Goal: Information Seeking & Learning: Compare options

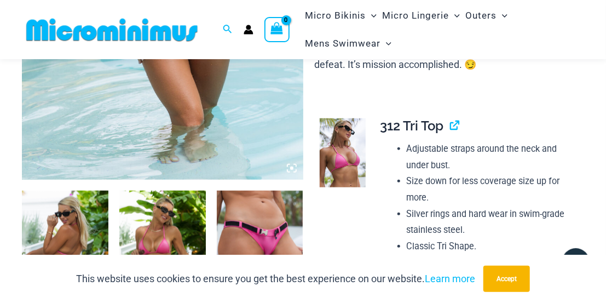
scroll to position [448, 0]
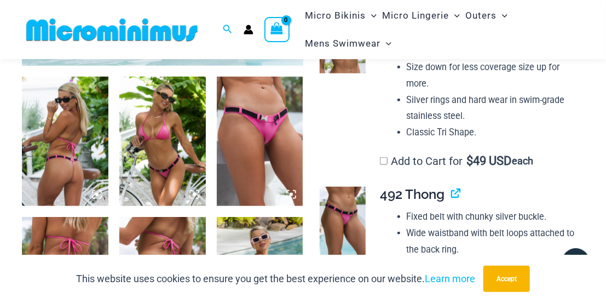
click at [102, 152] on img at bounding box center [65, 142] width 86 height 130
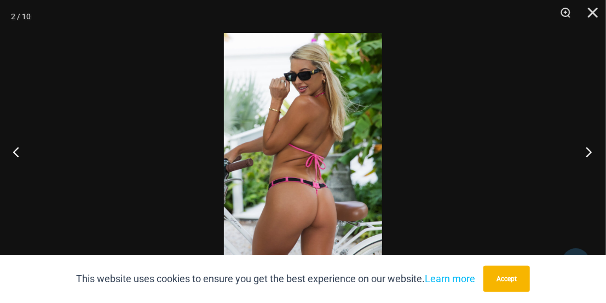
click at [572, 152] on button "Next" at bounding box center [585, 151] width 41 height 55
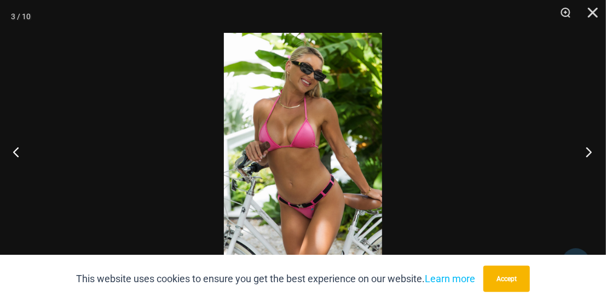
click at [590, 148] on button "Next" at bounding box center [585, 151] width 41 height 55
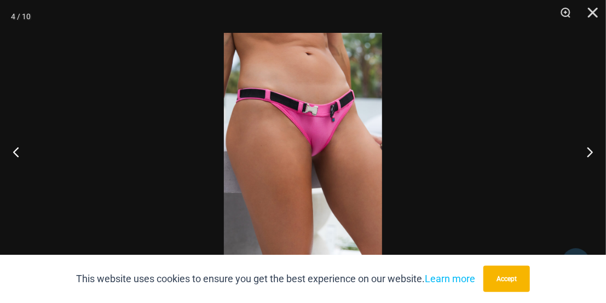
click at [490, 133] on div at bounding box center [303, 151] width 606 height 303
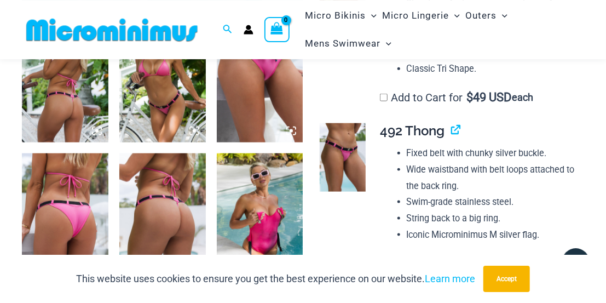
scroll to position [561, 0]
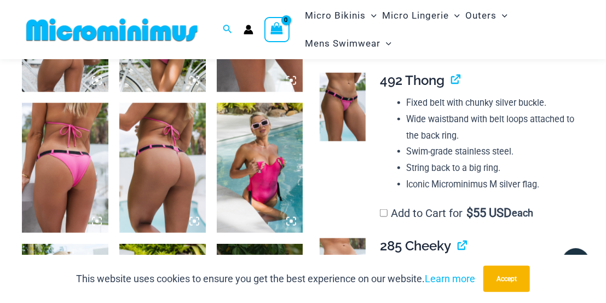
click at [271, 165] on img at bounding box center [260, 168] width 86 height 130
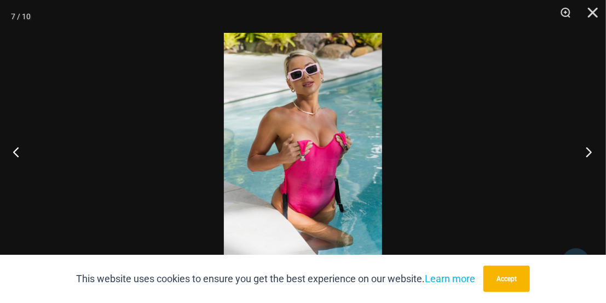
click at [584, 157] on button "Next" at bounding box center [585, 151] width 41 height 55
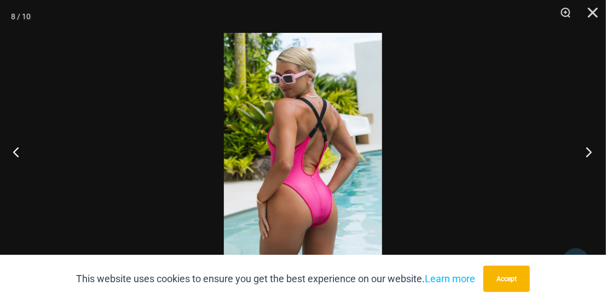
click at [586, 165] on button "Next" at bounding box center [585, 151] width 41 height 55
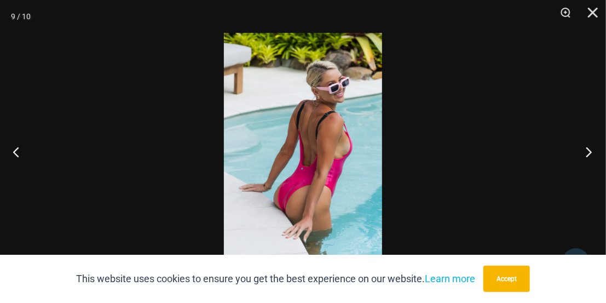
click at [567, 157] on button "Next" at bounding box center [585, 151] width 41 height 55
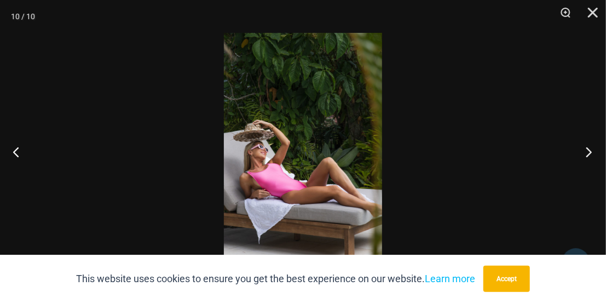
click at [583, 147] on button "Next" at bounding box center [585, 151] width 41 height 55
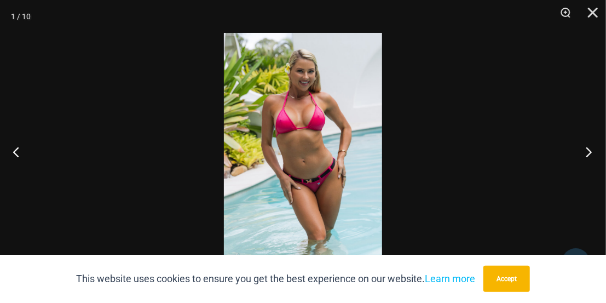
click at [590, 147] on button "Next" at bounding box center [585, 151] width 41 height 55
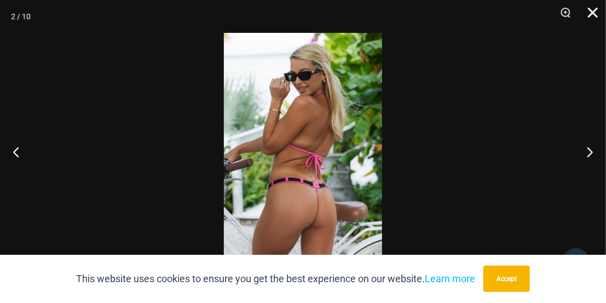
click at [587, 9] on button "Close" at bounding box center [588, 16] width 27 height 33
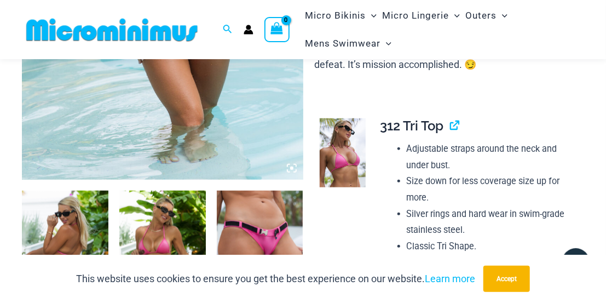
scroll to position [106, 0]
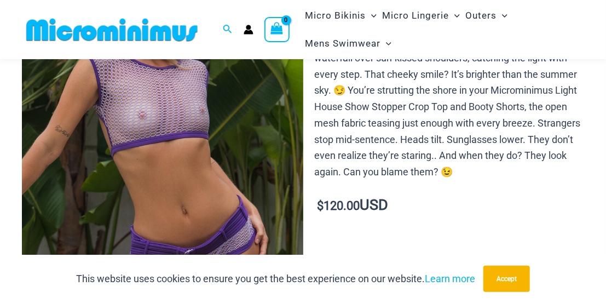
scroll to position [389, 0]
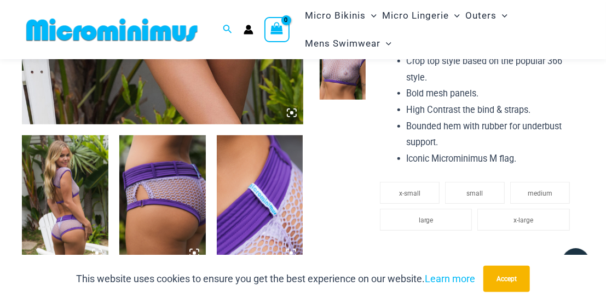
click at [75, 205] on img at bounding box center [65, 200] width 86 height 130
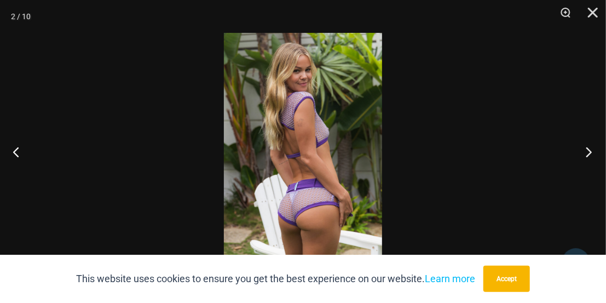
click at [581, 150] on button "Next" at bounding box center [585, 151] width 41 height 55
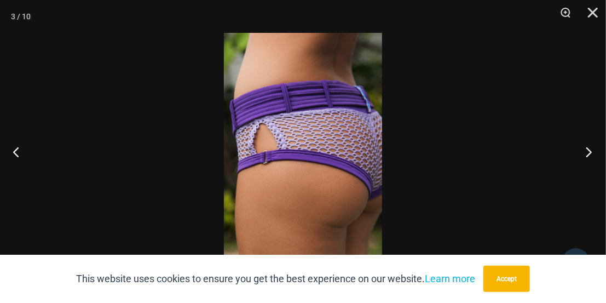
click at [581, 150] on button "Next" at bounding box center [585, 151] width 41 height 55
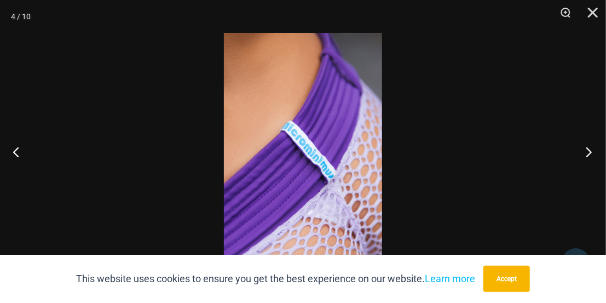
click at [581, 150] on button "Next" at bounding box center [585, 151] width 41 height 55
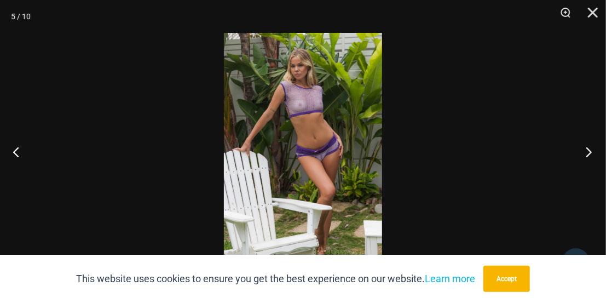
click at [570, 167] on button "Next" at bounding box center [585, 151] width 41 height 55
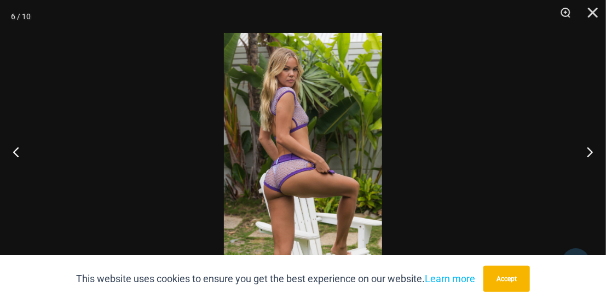
click at [548, 143] on div at bounding box center [303, 151] width 606 height 303
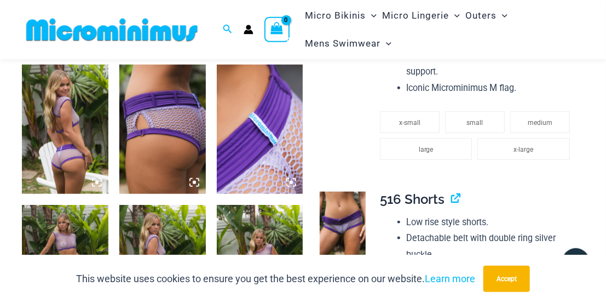
scroll to position [560, 0]
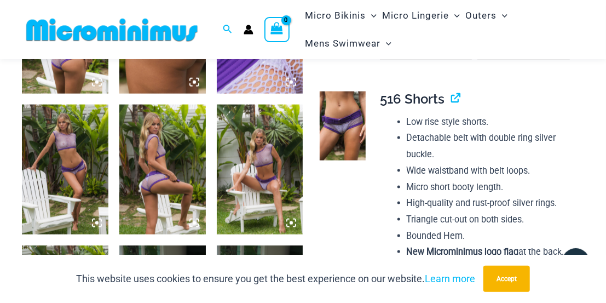
click at [255, 158] on img at bounding box center [260, 170] width 86 height 130
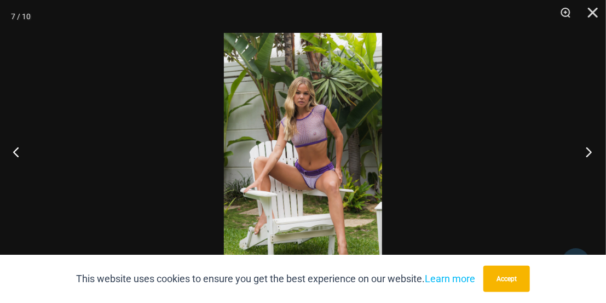
click at [575, 153] on button "Next" at bounding box center [585, 151] width 41 height 55
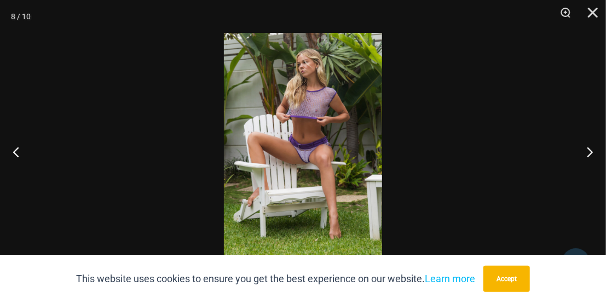
click at [555, 161] on div at bounding box center [303, 151] width 606 height 303
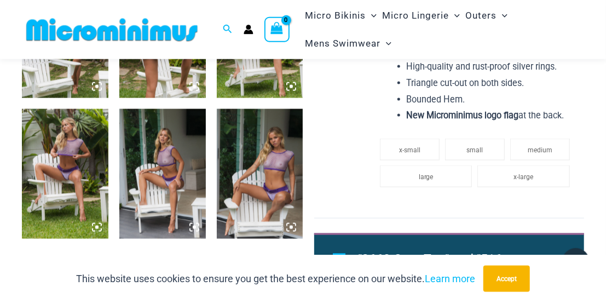
scroll to position [730, 0]
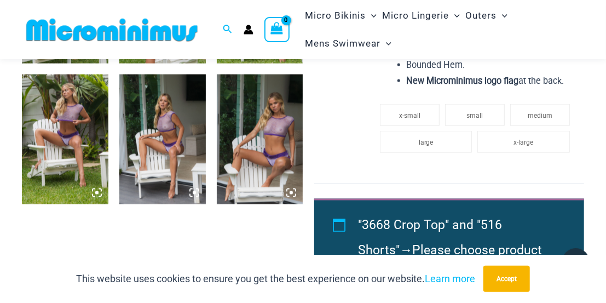
click at [162, 129] on img at bounding box center [162, 139] width 86 height 130
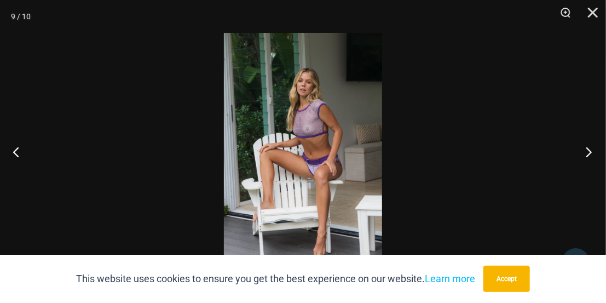
click at [589, 153] on button "Next" at bounding box center [585, 151] width 41 height 55
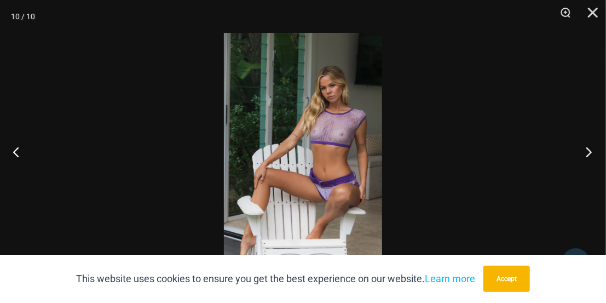
click at [583, 150] on button "Next" at bounding box center [585, 151] width 41 height 55
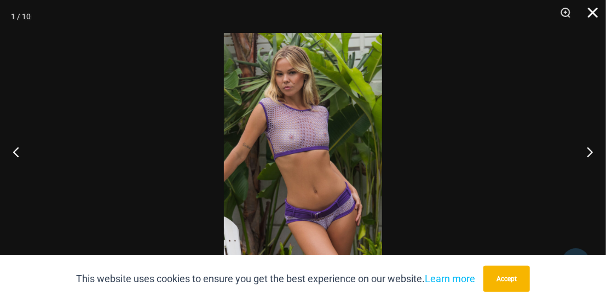
click at [589, 5] on button "Close" at bounding box center [588, 16] width 27 height 33
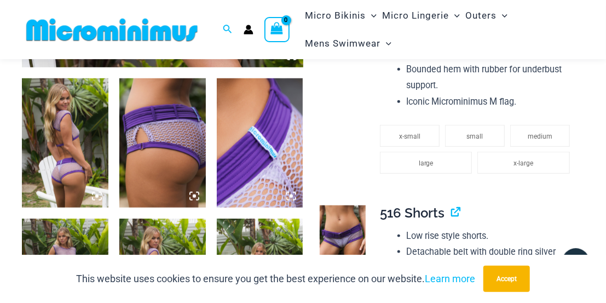
scroll to position [218, 0]
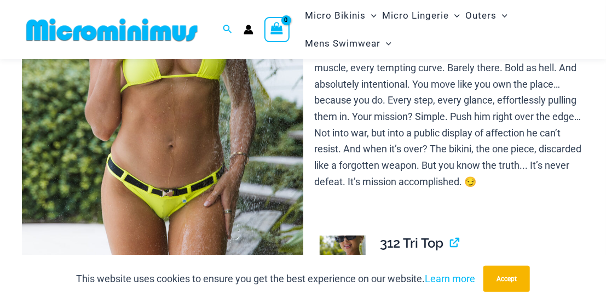
scroll to position [387, 0]
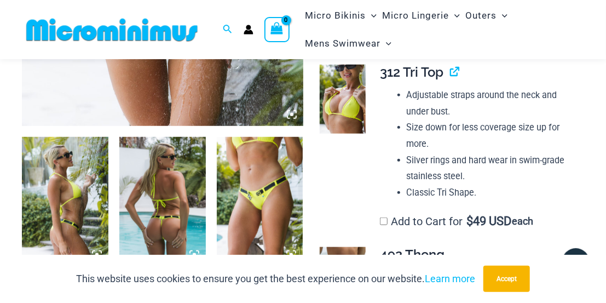
click at [95, 175] on img at bounding box center [65, 202] width 86 height 130
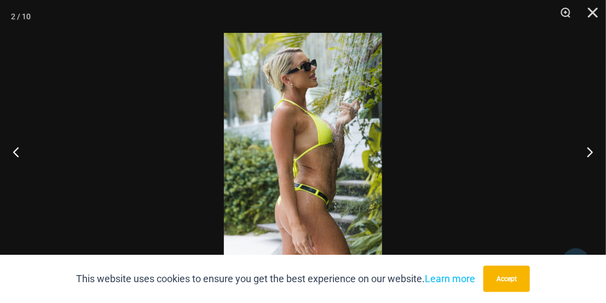
click at [561, 180] on div at bounding box center [303, 151] width 606 height 303
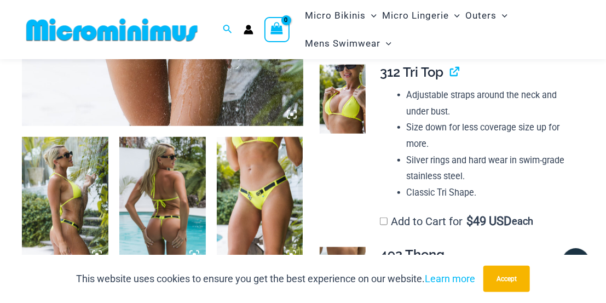
click at [177, 185] on img at bounding box center [162, 202] width 86 height 130
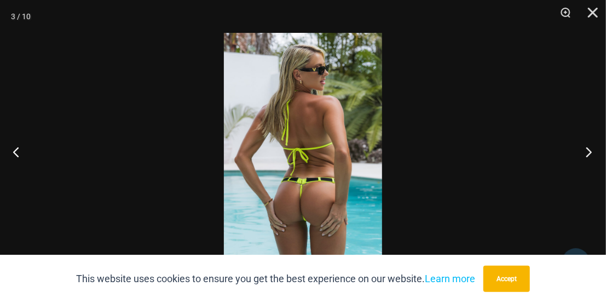
click at [590, 148] on button "Next" at bounding box center [585, 151] width 41 height 55
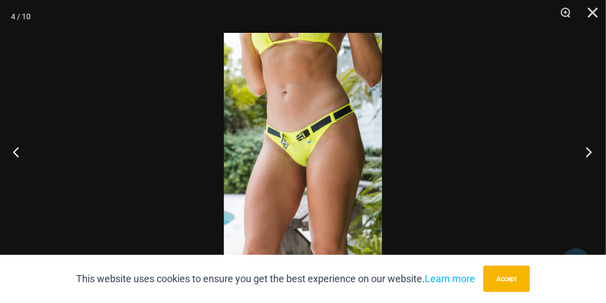
click at [590, 148] on button "Next" at bounding box center [585, 151] width 41 height 55
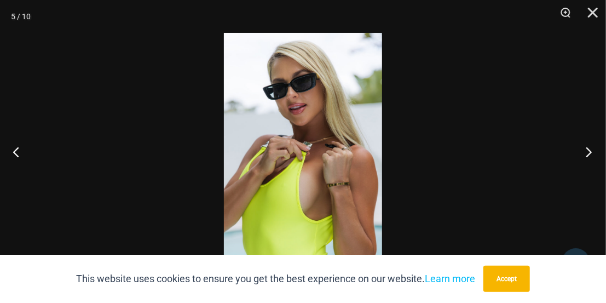
click at [578, 159] on button "Next" at bounding box center [585, 151] width 41 height 55
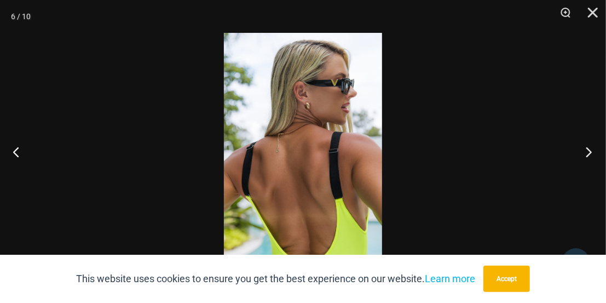
click at [584, 159] on button "Next" at bounding box center [585, 151] width 41 height 55
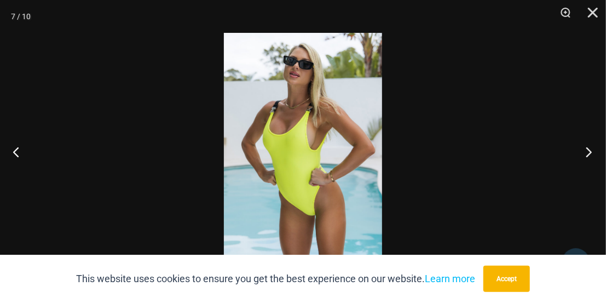
click at [568, 167] on button "Next" at bounding box center [585, 151] width 41 height 55
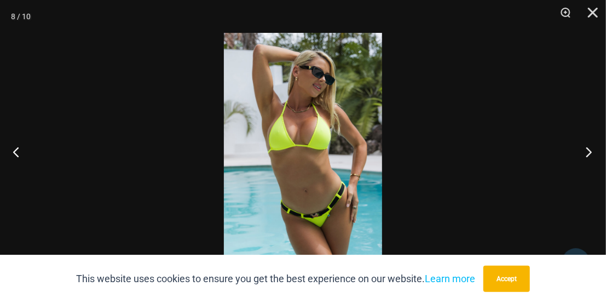
click at [585, 166] on button "Next" at bounding box center [585, 151] width 41 height 55
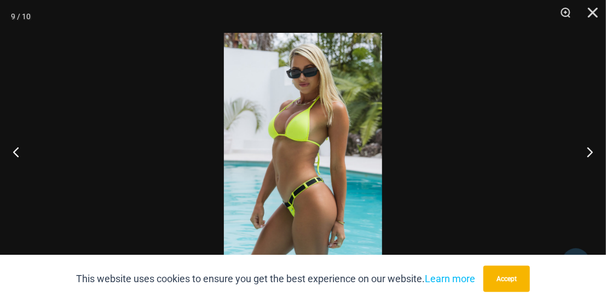
click at [552, 181] on div at bounding box center [303, 151] width 606 height 303
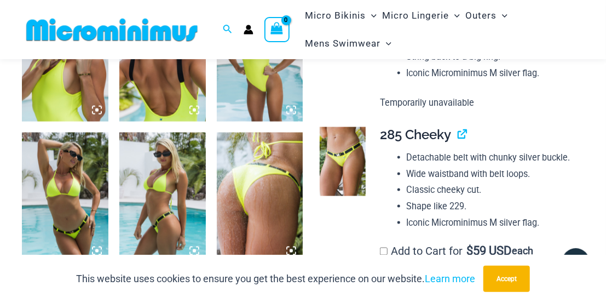
scroll to position [672, 0]
click at [269, 182] on img at bounding box center [260, 198] width 86 height 130
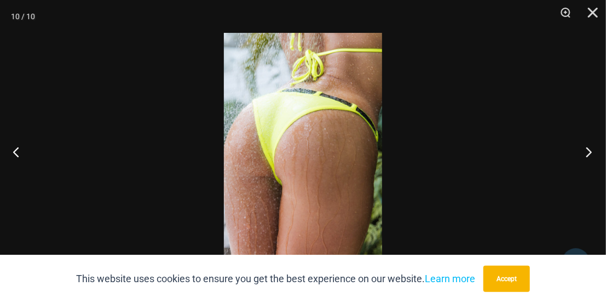
click at [590, 155] on button "Next" at bounding box center [585, 151] width 41 height 55
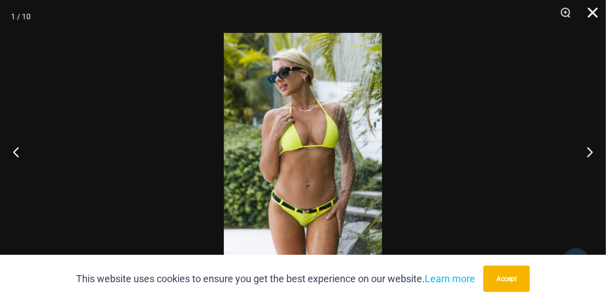
click at [594, 11] on button "Close" at bounding box center [588, 16] width 27 height 33
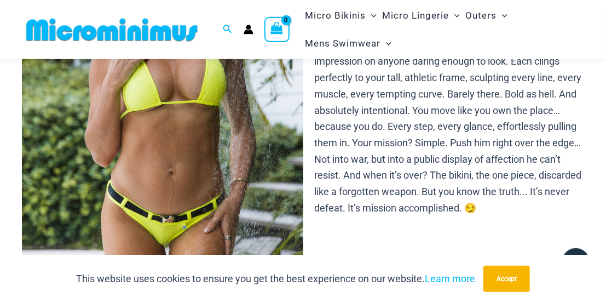
scroll to position [103, 0]
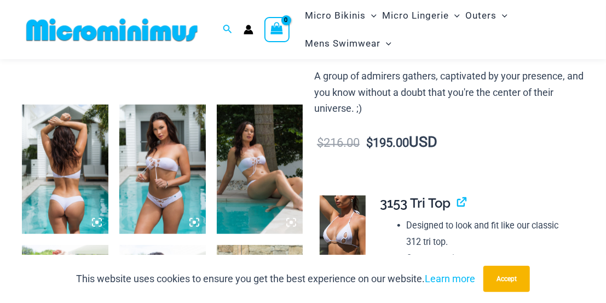
scroll to position [445, 0]
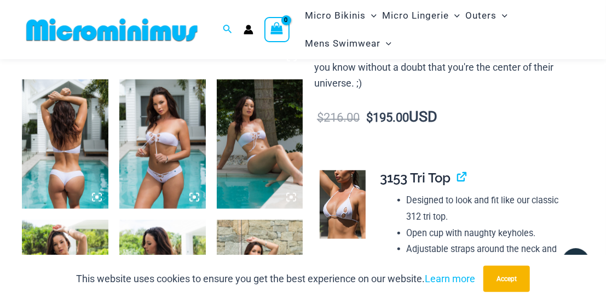
click at [74, 161] on img at bounding box center [65, 144] width 86 height 130
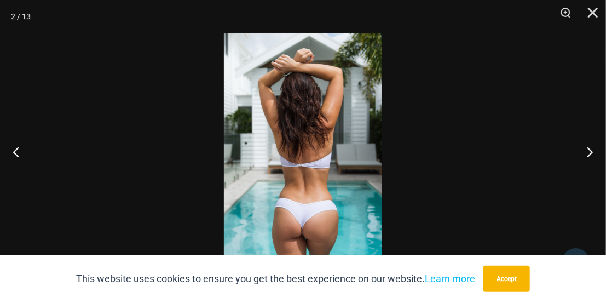
click at [564, 162] on div at bounding box center [303, 151] width 606 height 303
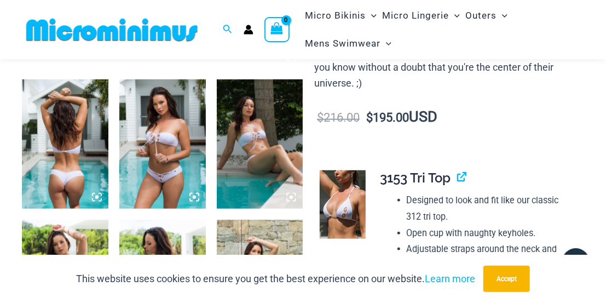
click at [178, 135] on img at bounding box center [162, 144] width 86 height 130
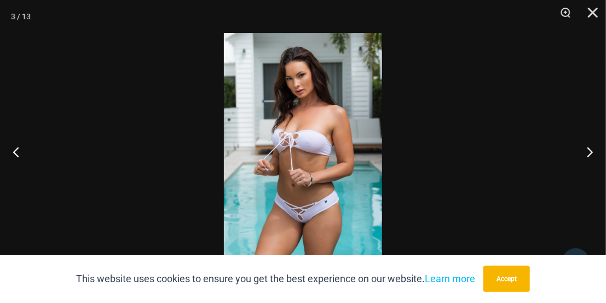
click at [563, 165] on div at bounding box center [303, 151] width 606 height 303
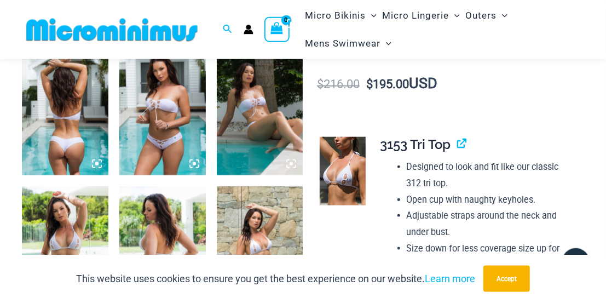
scroll to position [502, 0]
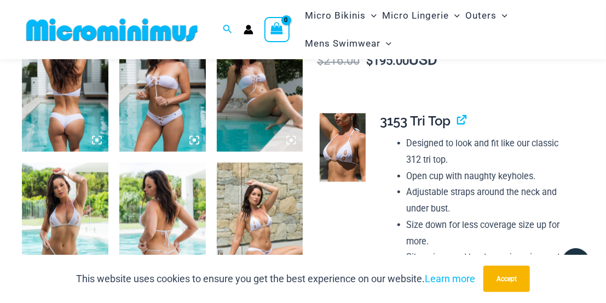
click at [69, 216] on img at bounding box center [65, 227] width 86 height 130
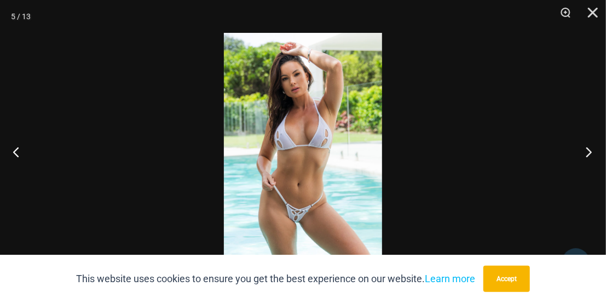
click at [577, 173] on button "Next" at bounding box center [585, 151] width 41 height 55
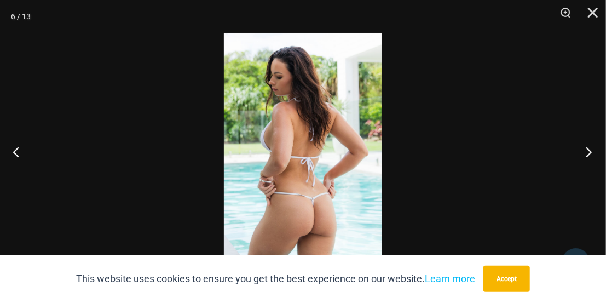
click at [589, 176] on button "Next" at bounding box center [585, 151] width 41 height 55
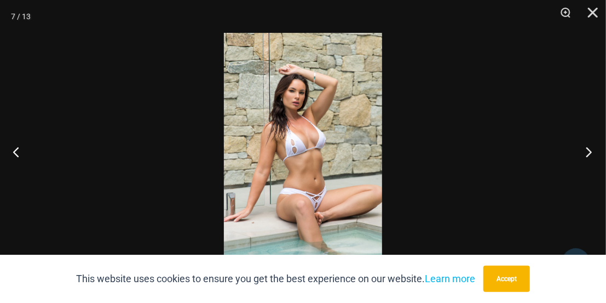
click at [573, 168] on button "Next" at bounding box center [585, 151] width 41 height 55
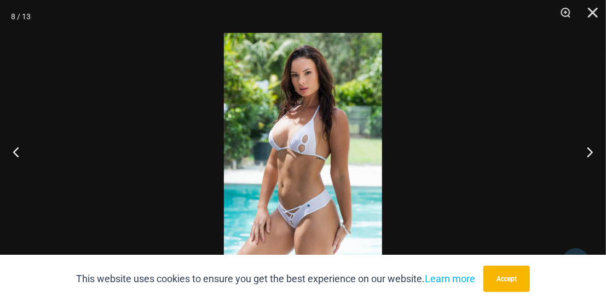
click at [547, 185] on div at bounding box center [303, 151] width 606 height 303
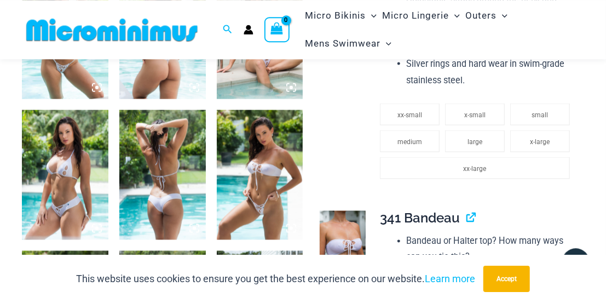
scroll to position [786, 0]
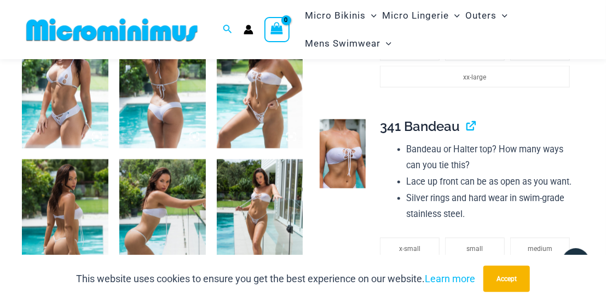
click at [155, 124] on img at bounding box center [162, 84] width 86 height 130
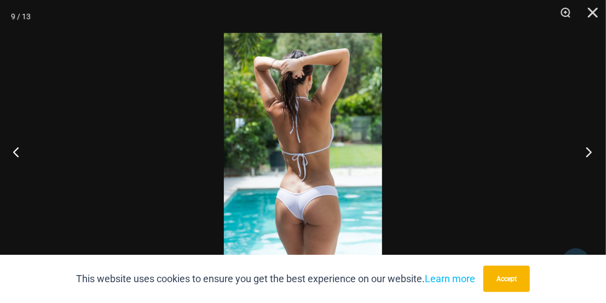
click at [573, 160] on button "Next" at bounding box center [585, 151] width 41 height 55
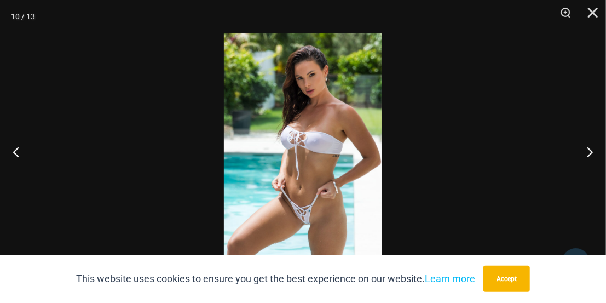
click at [564, 171] on div at bounding box center [303, 151] width 606 height 303
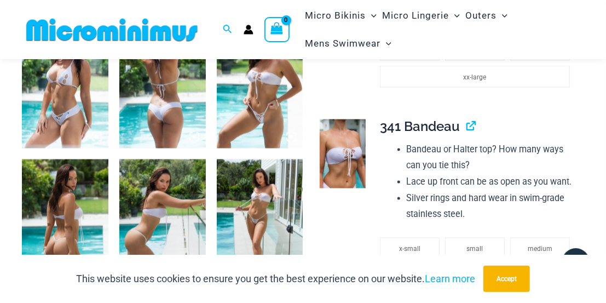
click at [90, 198] on img at bounding box center [65, 224] width 86 height 130
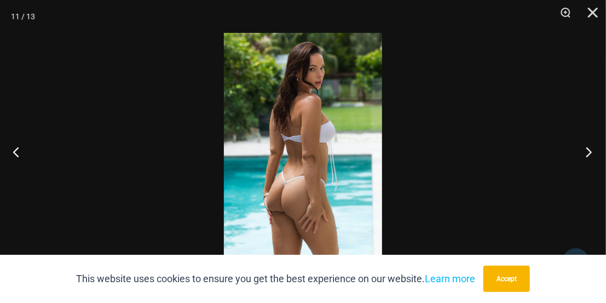
click at [591, 160] on button "Next" at bounding box center [585, 151] width 41 height 55
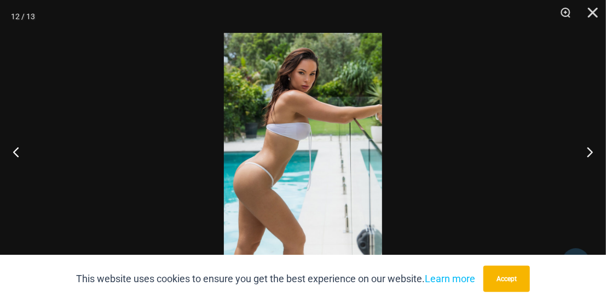
click at [593, 179] on div at bounding box center [303, 151] width 606 height 303
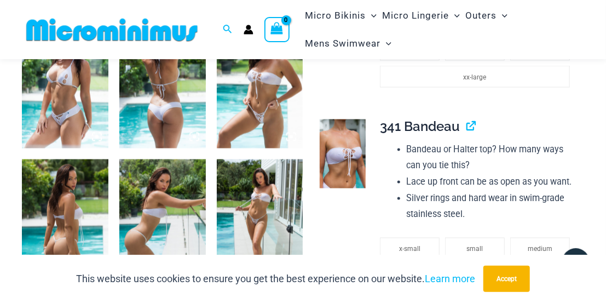
click at [253, 200] on img at bounding box center [260, 224] width 86 height 130
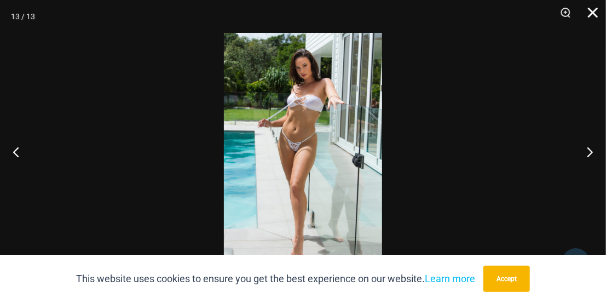
click at [586, 14] on button "Close" at bounding box center [588, 16] width 27 height 33
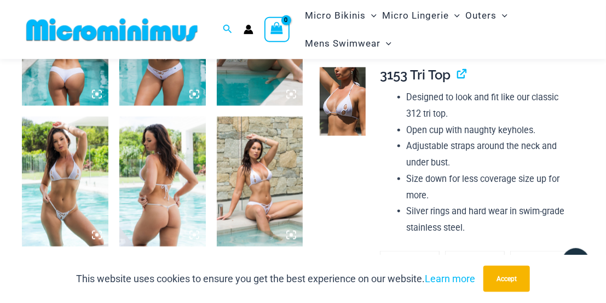
scroll to position [502, 0]
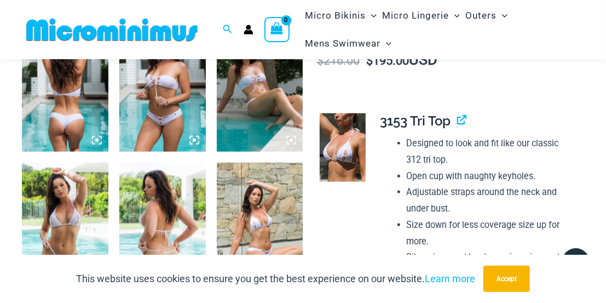
click at [347, 142] on img at bounding box center [343, 147] width 46 height 69
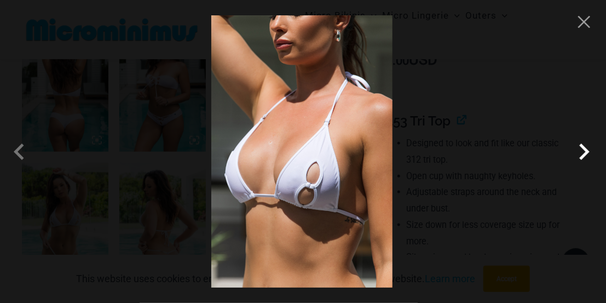
click at [582, 142] on span at bounding box center [583, 151] width 33 height 33
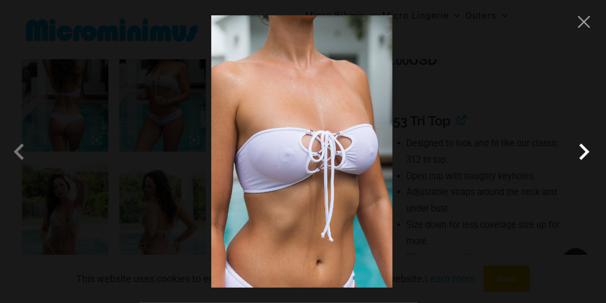
click at [582, 142] on span at bounding box center [583, 151] width 33 height 33
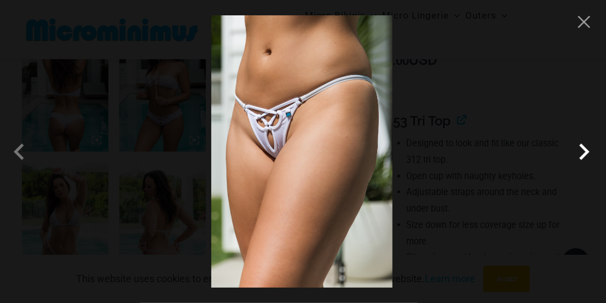
click at [582, 142] on span at bounding box center [583, 151] width 33 height 33
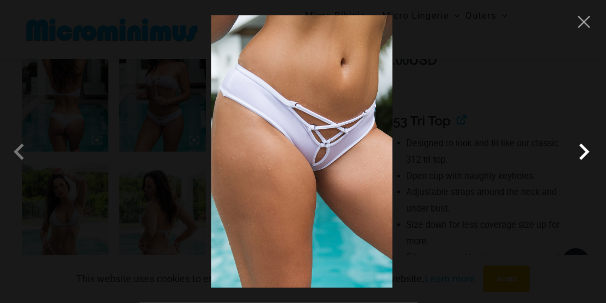
click at [582, 142] on span at bounding box center [583, 151] width 33 height 33
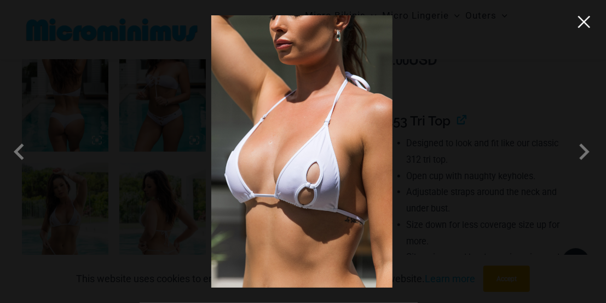
click at [589, 25] on button "Close" at bounding box center [584, 22] width 16 height 16
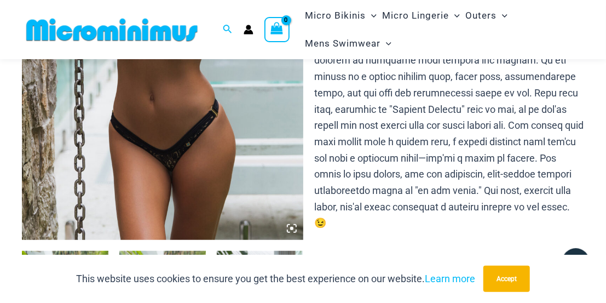
scroll to position [444, 0]
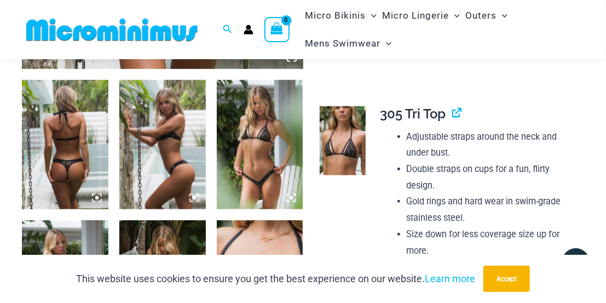
click at [85, 141] on img at bounding box center [65, 145] width 86 height 130
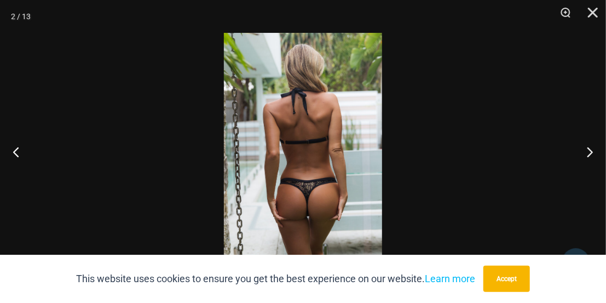
click at [564, 150] on div at bounding box center [303, 151] width 606 height 303
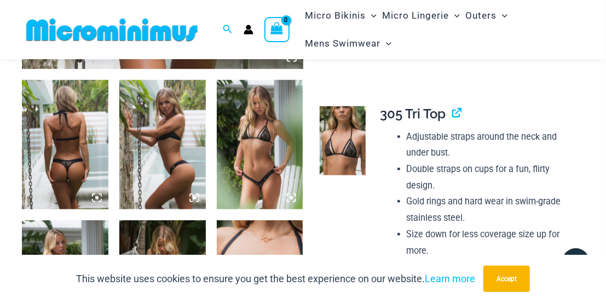
click at [169, 124] on img at bounding box center [162, 145] width 86 height 130
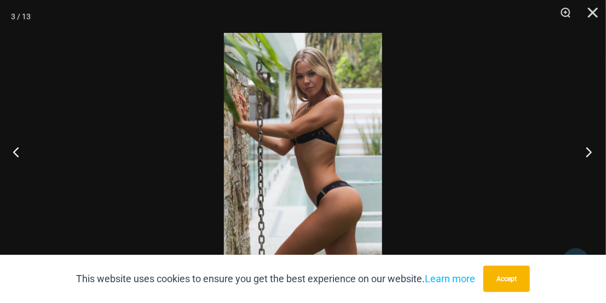
click at [578, 167] on button "Next" at bounding box center [585, 151] width 41 height 55
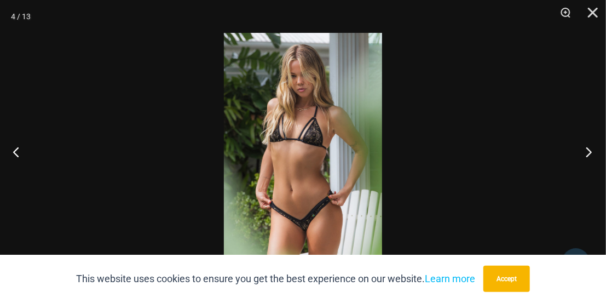
click at [582, 161] on button "Next" at bounding box center [585, 151] width 41 height 55
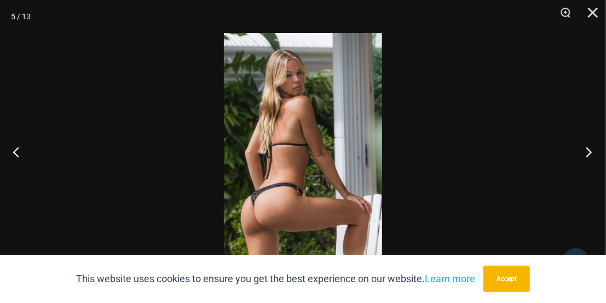
click at [569, 156] on button "Next" at bounding box center [585, 151] width 41 height 55
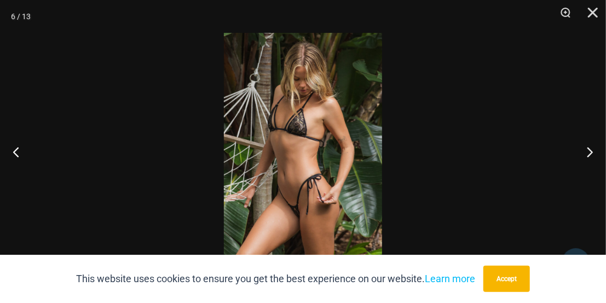
click at [538, 158] on div at bounding box center [303, 151] width 606 height 303
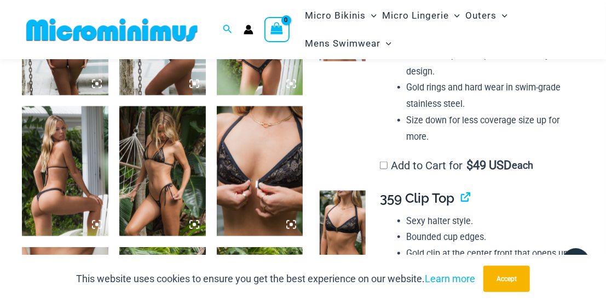
scroll to position [729, 0]
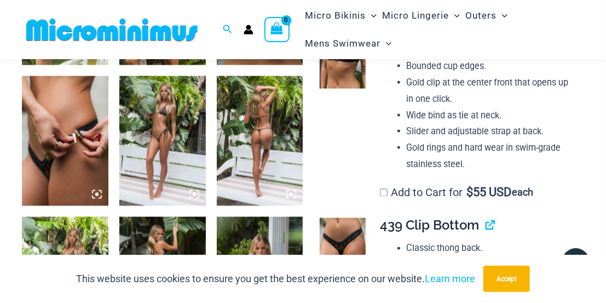
click at [173, 138] on img at bounding box center [162, 141] width 86 height 130
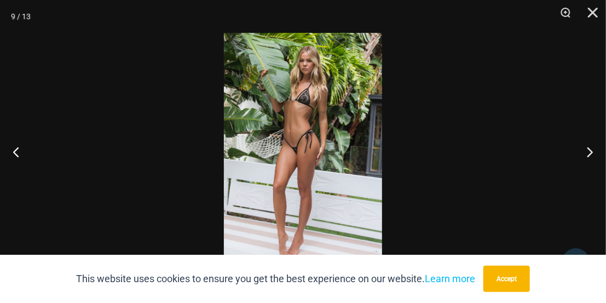
click at [563, 147] on div at bounding box center [303, 151] width 606 height 303
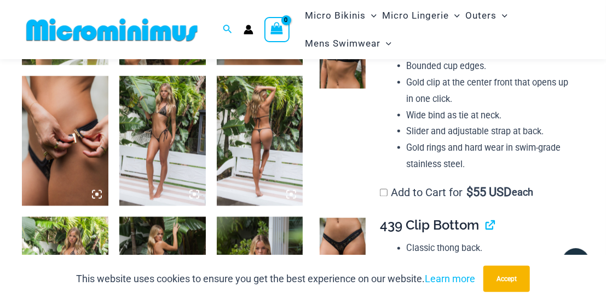
click at [272, 130] on img at bounding box center [260, 141] width 86 height 130
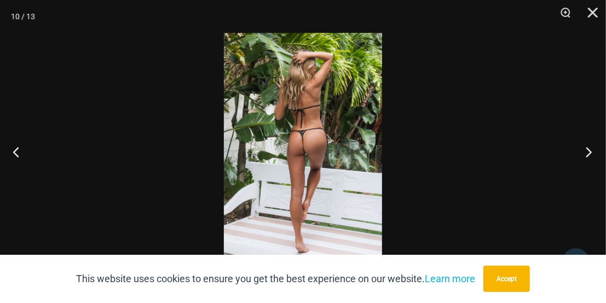
click at [587, 150] on button "Next" at bounding box center [585, 151] width 41 height 55
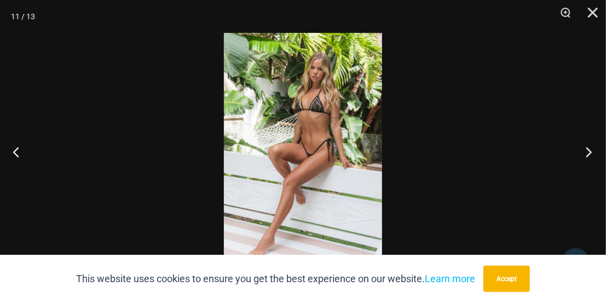
click at [584, 155] on button "Next" at bounding box center [585, 151] width 41 height 55
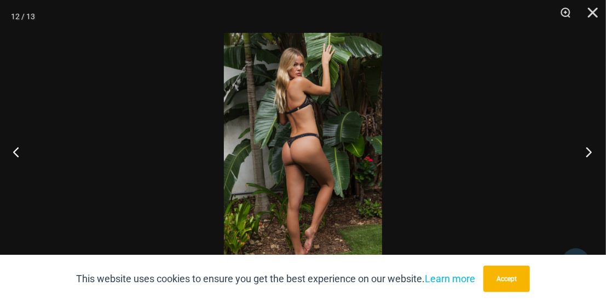
click at [582, 161] on button "Next" at bounding box center [585, 151] width 41 height 55
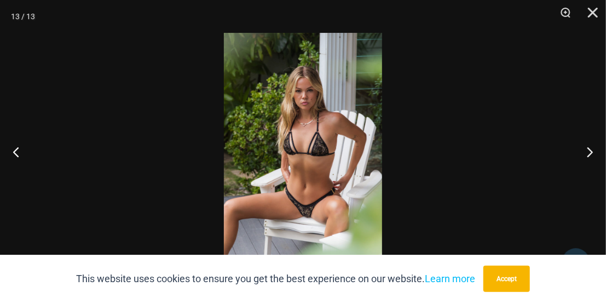
click at [545, 170] on div at bounding box center [303, 151] width 606 height 303
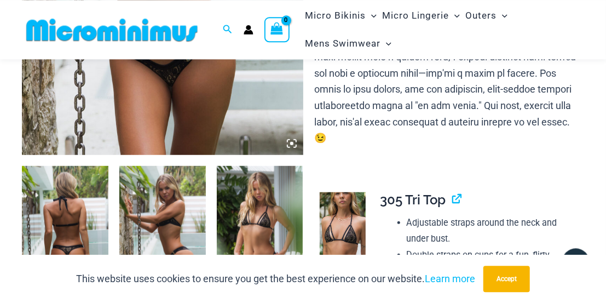
scroll to position [387, 0]
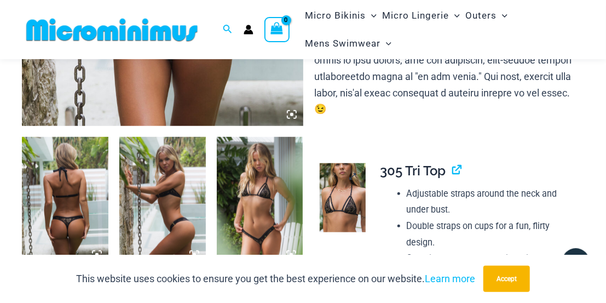
click at [336, 190] on img at bounding box center [343, 197] width 46 height 69
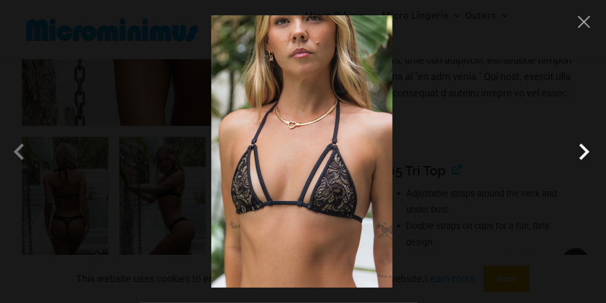
click at [582, 152] on span at bounding box center [583, 151] width 33 height 33
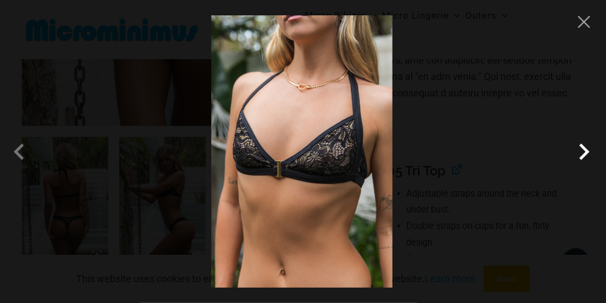
click at [582, 152] on span at bounding box center [583, 151] width 33 height 33
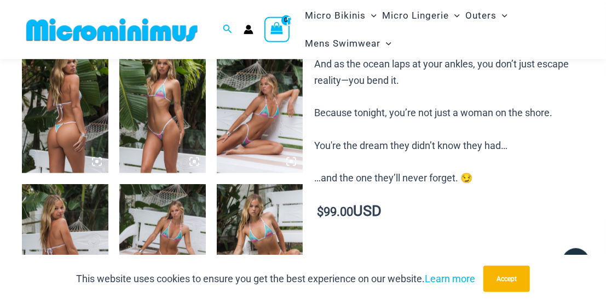
scroll to position [501, 0]
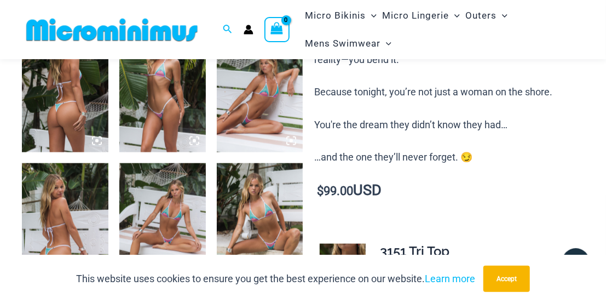
click at [79, 112] on img at bounding box center [65, 88] width 86 height 130
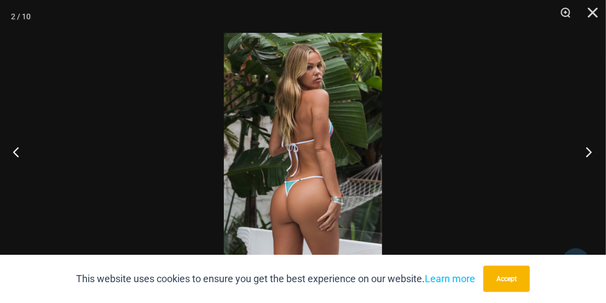
click at [586, 149] on button "Next" at bounding box center [585, 151] width 41 height 55
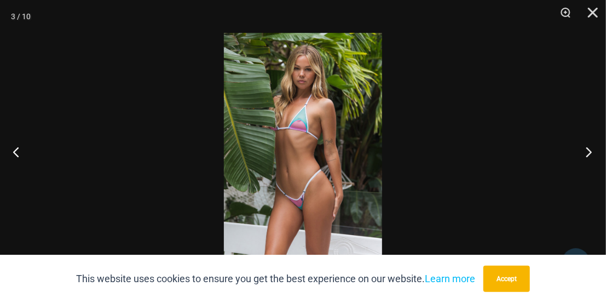
click at [590, 154] on button "Next" at bounding box center [585, 151] width 41 height 55
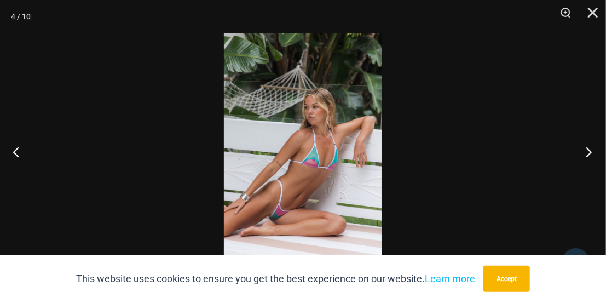
click at [584, 155] on button "Next" at bounding box center [585, 151] width 41 height 55
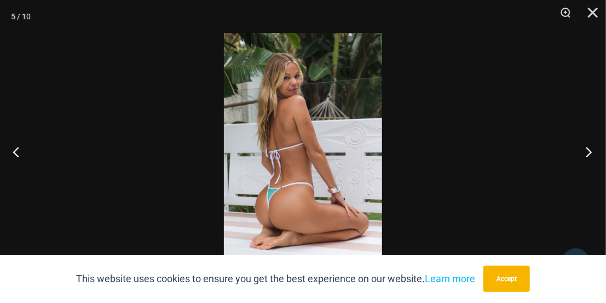
click at [579, 152] on button "Next" at bounding box center [585, 151] width 41 height 55
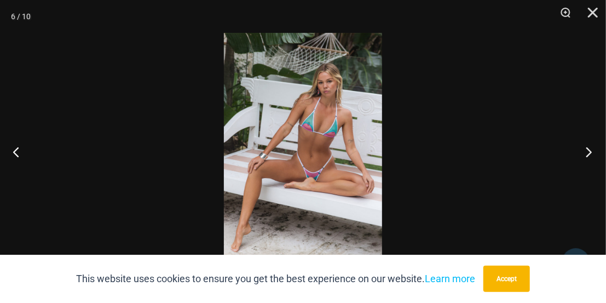
click at [587, 146] on button "Next" at bounding box center [585, 151] width 41 height 55
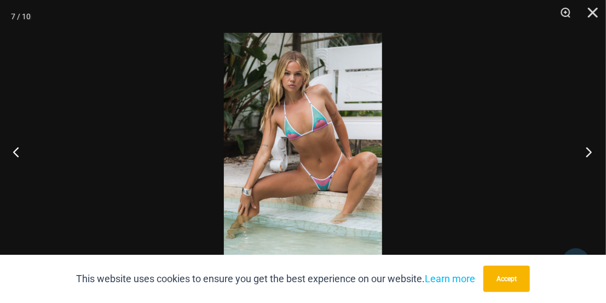
click at [587, 154] on button "Next" at bounding box center [585, 151] width 41 height 55
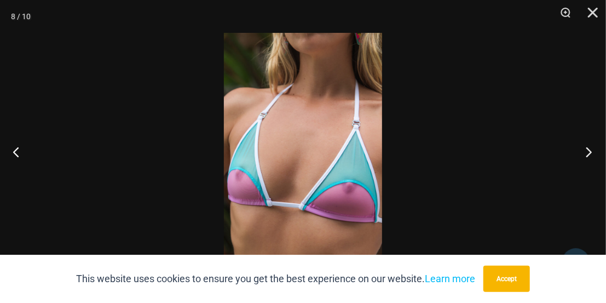
click at [580, 149] on button "Next" at bounding box center [585, 151] width 41 height 55
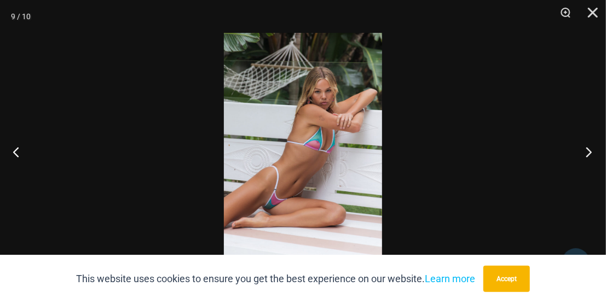
click at [576, 162] on button "Next" at bounding box center [585, 151] width 41 height 55
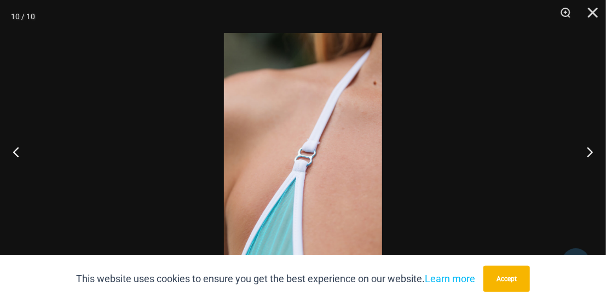
click at [548, 169] on div at bounding box center [303, 151] width 606 height 303
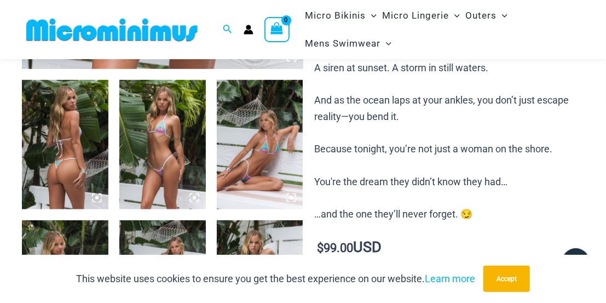
scroll to position [217, 0]
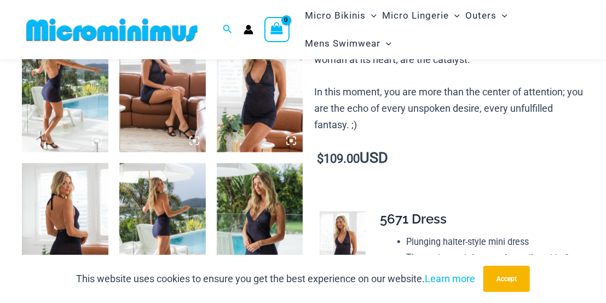
scroll to position [503, 0]
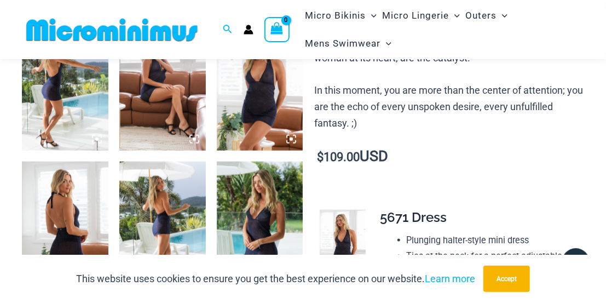
click at [79, 123] on img at bounding box center [65, 86] width 86 height 130
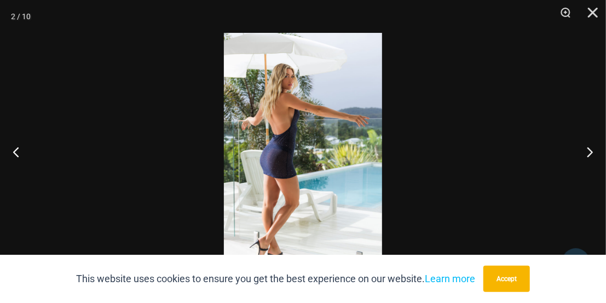
click at [559, 155] on div at bounding box center [303, 151] width 606 height 303
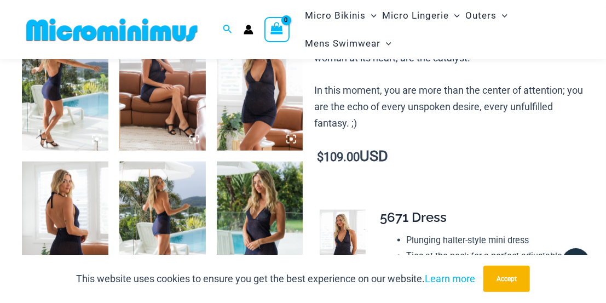
click at [181, 108] on img at bounding box center [162, 86] width 86 height 130
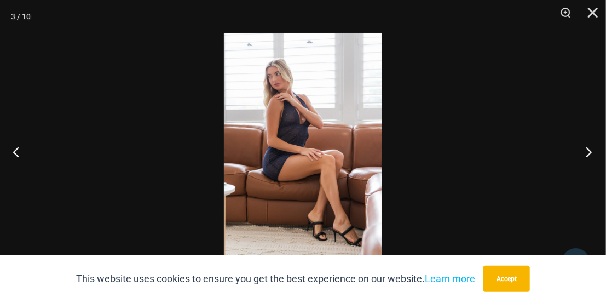
click at [582, 154] on button "Next" at bounding box center [585, 151] width 41 height 55
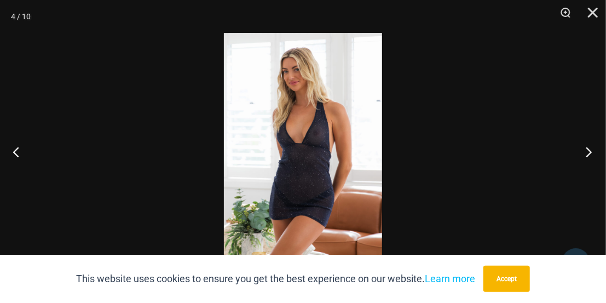
click at [574, 150] on button "Next" at bounding box center [585, 151] width 41 height 55
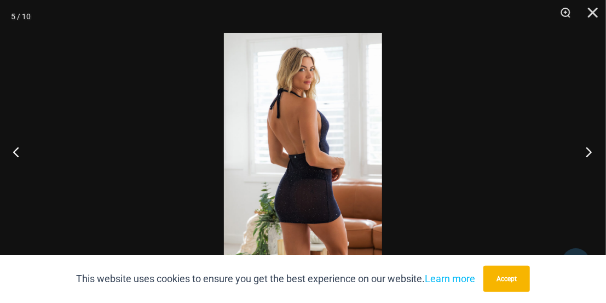
click at [574, 156] on button "Next" at bounding box center [585, 151] width 41 height 55
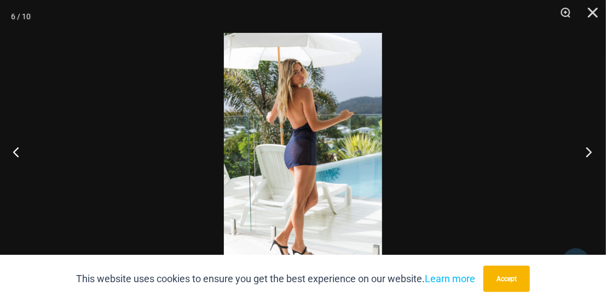
click at [573, 143] on button "Next" at bounding box center [585, 151] width 41 height 55
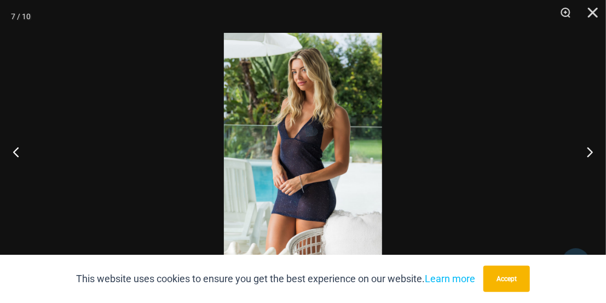
click at [545, 161] on div at bounding box center [303, 151] width 606 height 303
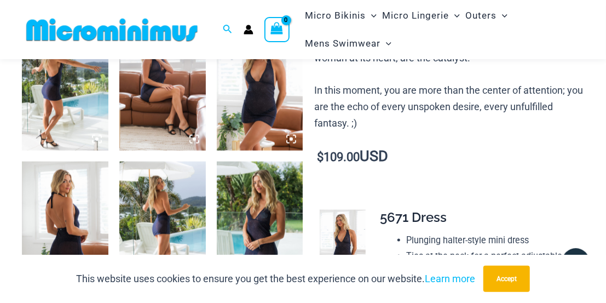
scroll to position [674, 0]
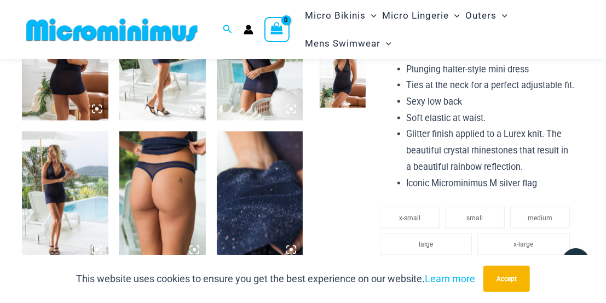
click at [88, 187] on img at bounding box center [65, 196] width 86 height 130
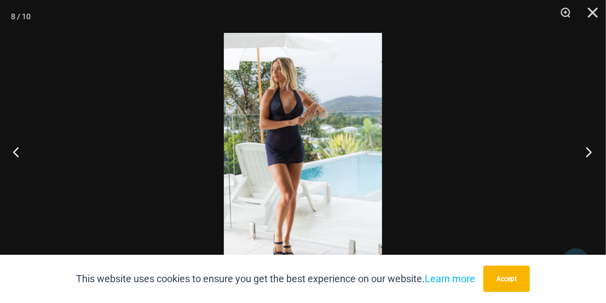
click at [579, 153] on button "Next" at bounding box center [585, 151] width 41 height 55
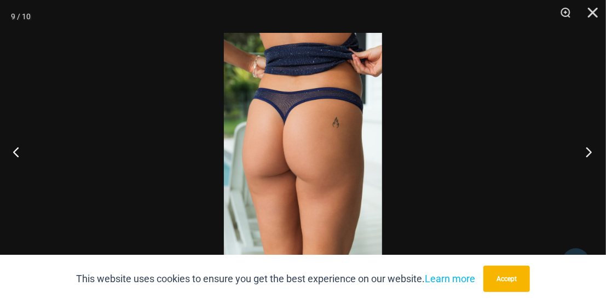
click at [579, 153] on button "Next" at bounding box center [585, 151] width 41 height 55
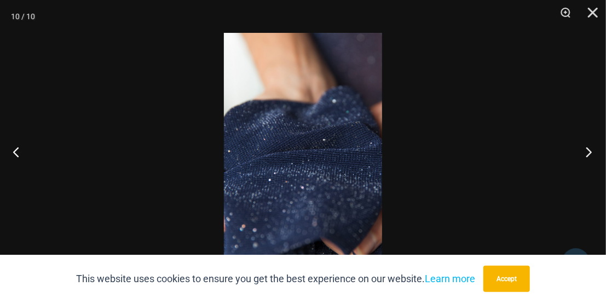
click at [579, 153] on button "Next" at bounding box center [585, 151] width 41 height 55
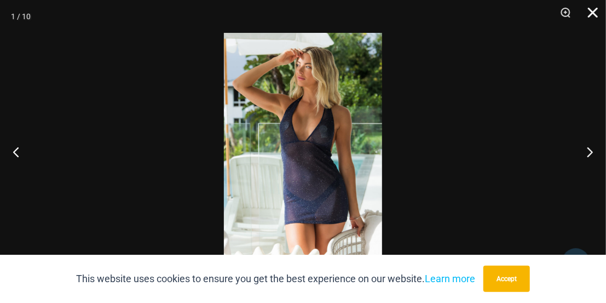
click at [594, 18] on button "Close" at bounding box center [588, 16] width 27 height 33
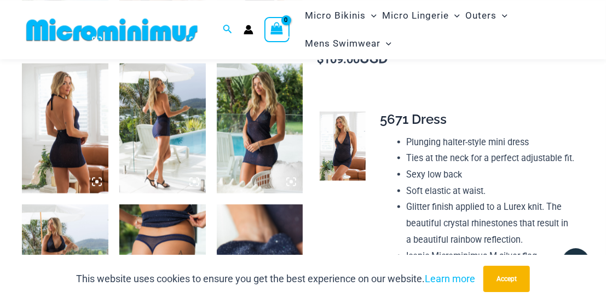
scroll to position [560, 0]
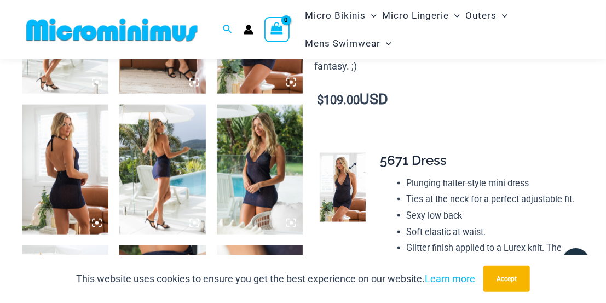
click at [352, 179] on img at bounding box center [343, 187] width 46 height 69
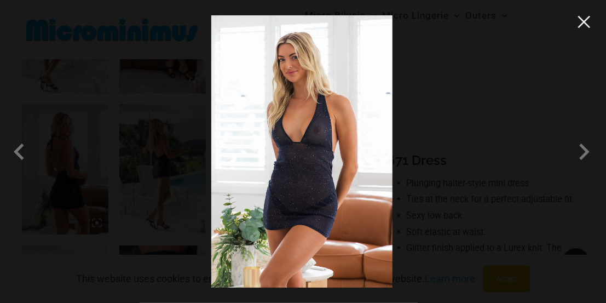
drag, startPoint x: 587, startPoint y: 24, endPoint x: 397, endPoint y: 54, distance: 192.7
click at [587, 24] on button "Close" at bounding box center [584, 22] width 16 height 16
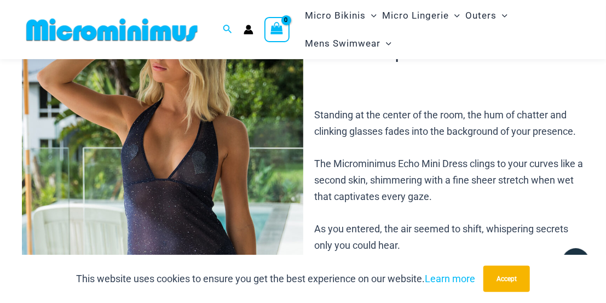
scroll to position [48, 0]
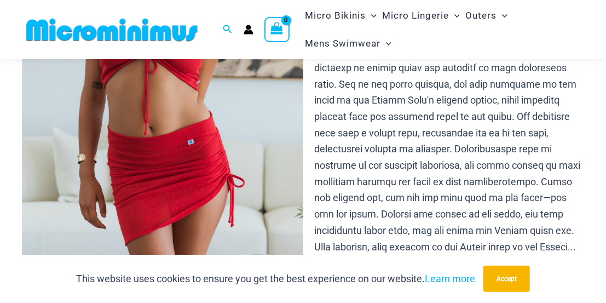
scroll to position [444, 0]
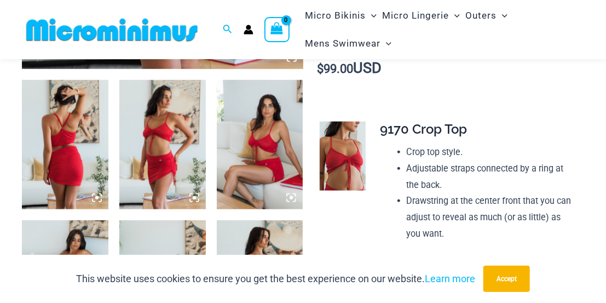
click at [86, 131] on img at bounding box center [65, 145] width 86 height 130
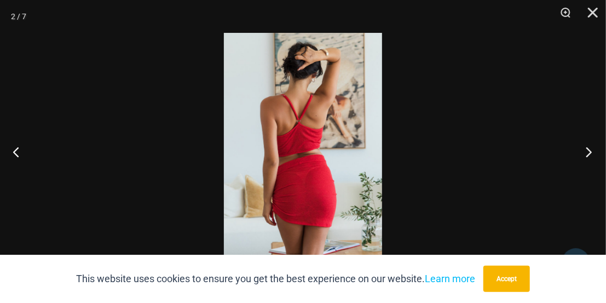
click at [591, 143] on button "Next" at bounding box center [585, 151] width 41 height 55
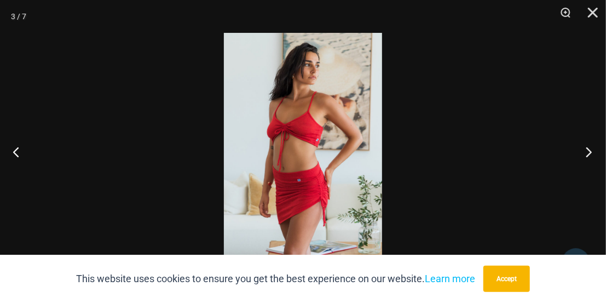
click at [579, 150] on button "Next" at bounding box center [585, 151] width 41 height 55
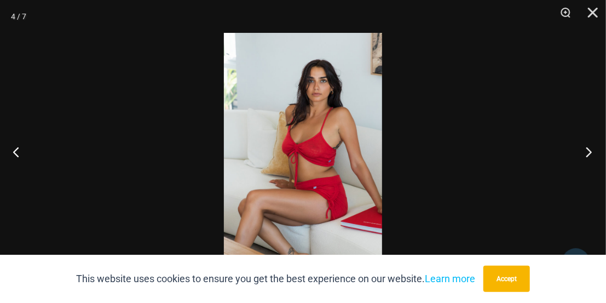
click at [590, 150] on button "Next" at bounding box center [585, 151] width 41 height 55
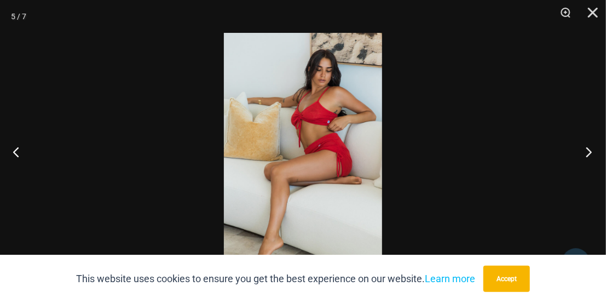
click at [589, 152] on button "Next" at bounding box center [585, 151] width 41 height 55
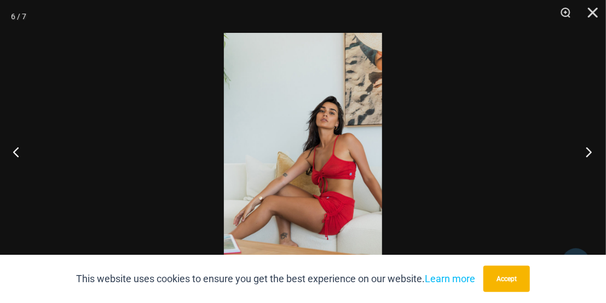
click at [565, 160] on button "Next" at bounding box center [585, 151] width 41 height 55
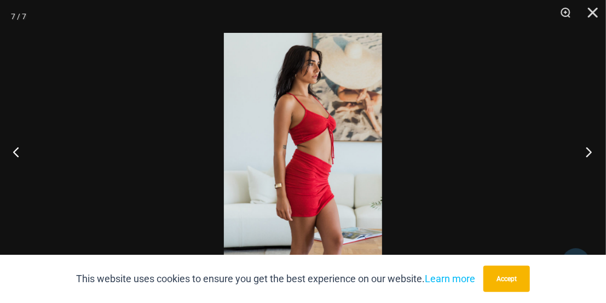
click at [576, 160] on button "Next" at bounding box center [585, 151] width 41 height 55
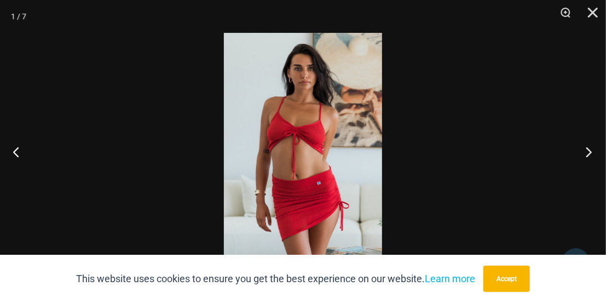
click at [573, 150] on button "Next" at bounding box center [585, 151] width 41 height 55
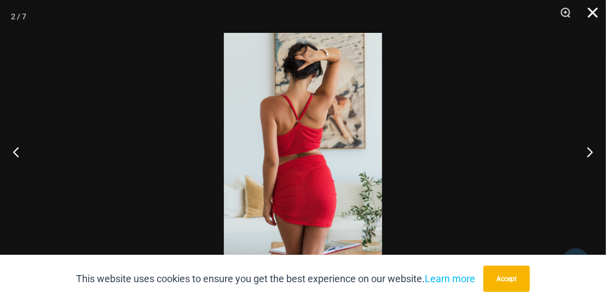
click at [593, 11] on button "Close" at bounding box center [588, 16] width 27 height 33
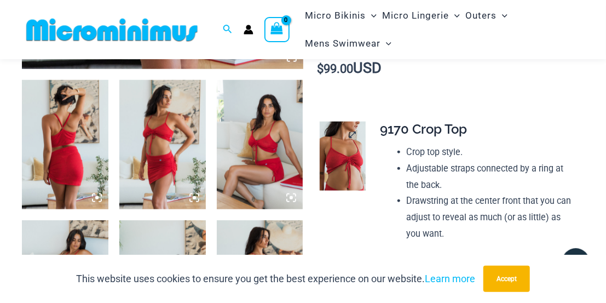
click at [347, 143] on img at bounding box center [343, 155] width 46 height 69
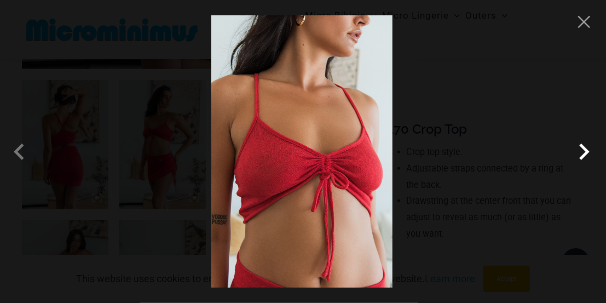
click at [584, 149] on span at bounding box center [583, 151] width 33 height 33
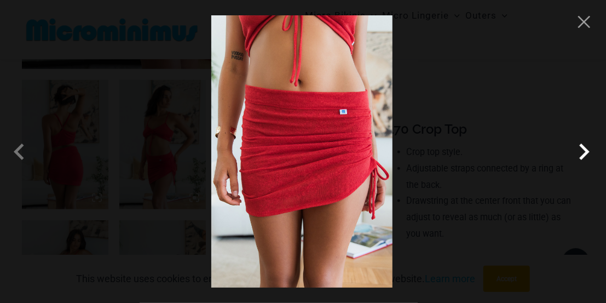
click at [583, 149] on span at bounding box center [583, 151] width 33 height 33
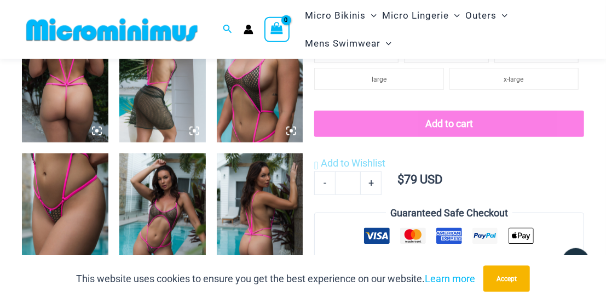
scroll to position [444, 0]
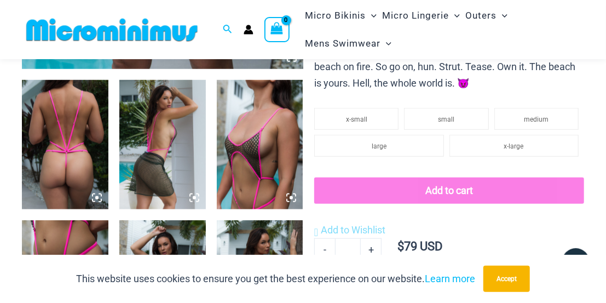
click at [144, 132] on img at bounding box center [162, 145] width 86 height 130
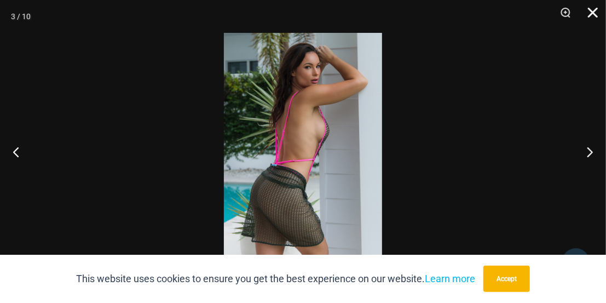
click at [591, 13] on button "Close" at bounding box center [588, 16] width 27 height 33
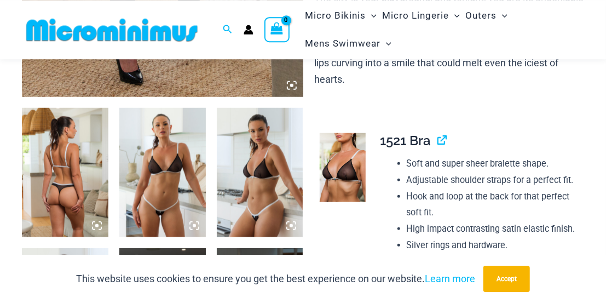
scroll to position [455, 0]
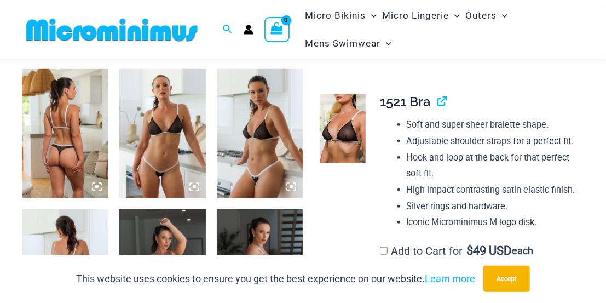
click at [75, 140] on img at bounding box center [65, 134] width 86 height 130
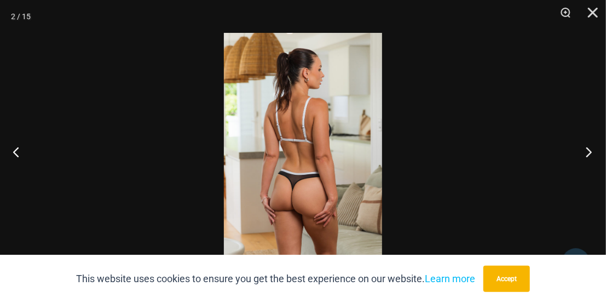
click at [593, 147] on button "Next" at bounding box center [585, 151] width 41 height 55
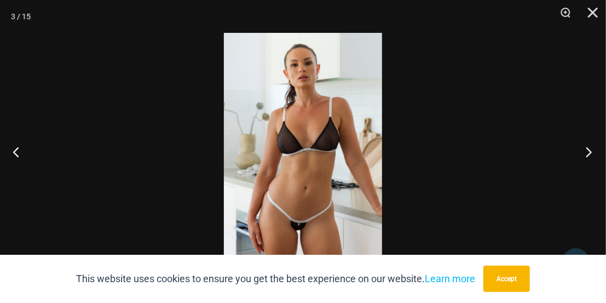
click at [586, 145] on button "Next" at bounding box center [585, 151] width 41 height 55
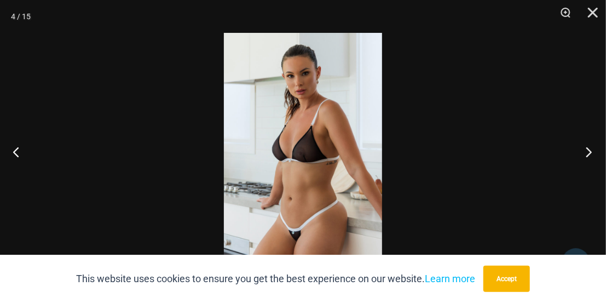
click at [583, 147] on button "Next" at bounding box center [585, 151] width 41 height 55
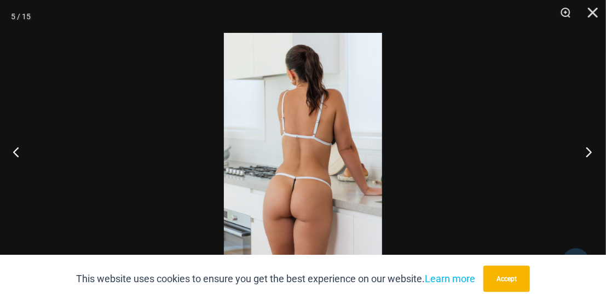
click at [585, 153] on button "Next" at bounding box center [585, 151] width 41 height 55
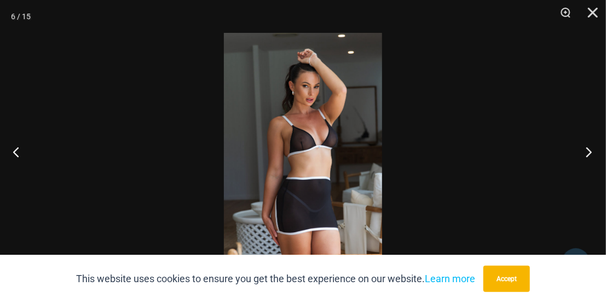
click at [577, 170] on button "Next" at bounding box center [585, 151] width 41 height 55
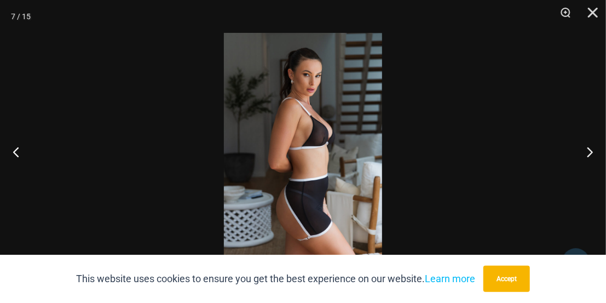
click at [563, 183] on div at bounding box center [303, 151] width 606 height 303
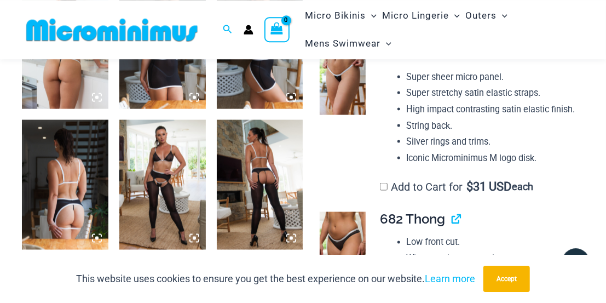
scroll to position [740, 0]
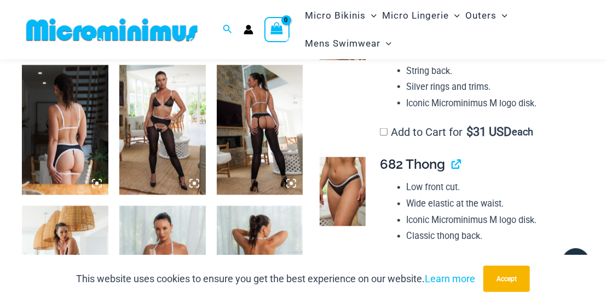
click at [78, 129] on img at bounding box center [65, 130] width 86 height 130
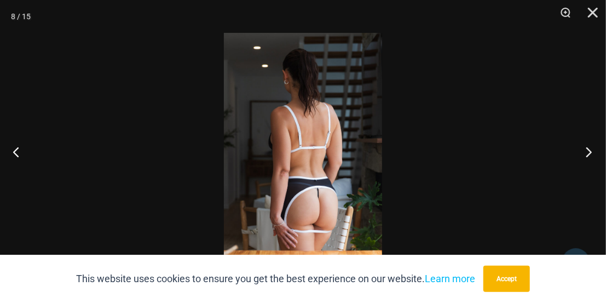
click at [586, 144] on button "Next" at bounding box center [585, 151] width 41 height 55
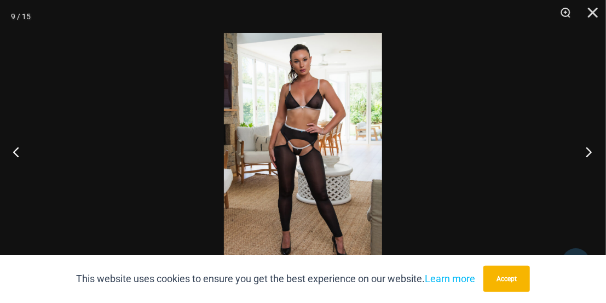
click at [588, 154] on button "Next" at bounding box center [585, 151] width 41 height 55
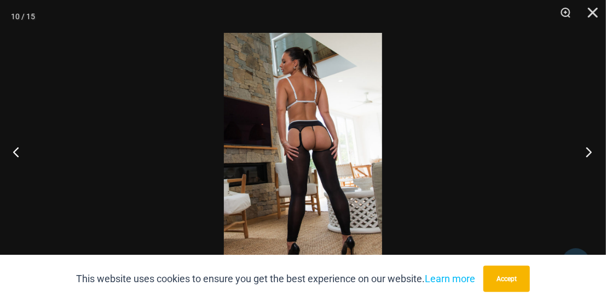
click at [589, 151] on button "Next" at bounding box center [585, 151] width 41 height 55
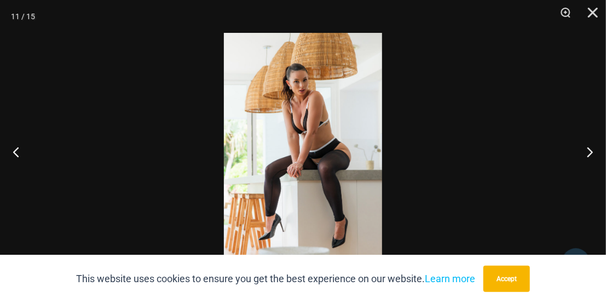
click at [559, 153] on div at bounding box center [303, 151] width 606 height 303
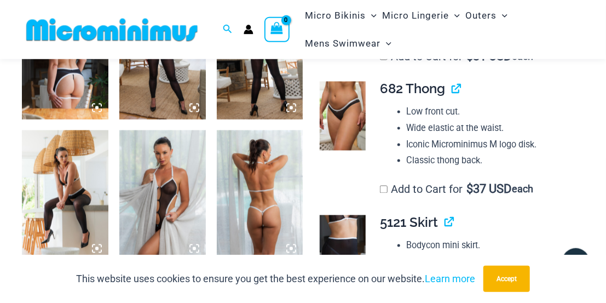
scroll to position [854, 0]
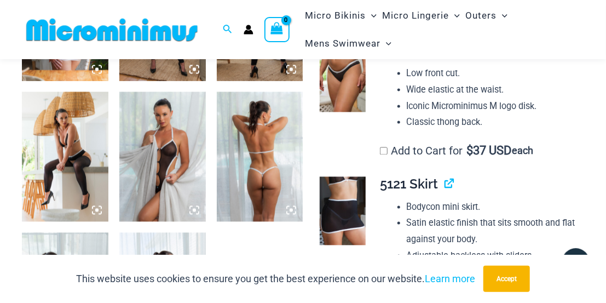
click at [168, 155] on img at bounding box center [162, 157] width 86 height 130
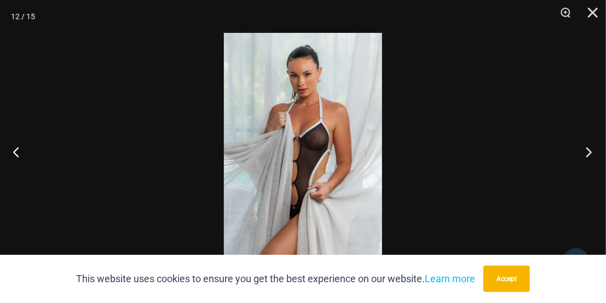
click at [579, 156] on button "Next" at bounding box center [585, 151] width 41 height 55
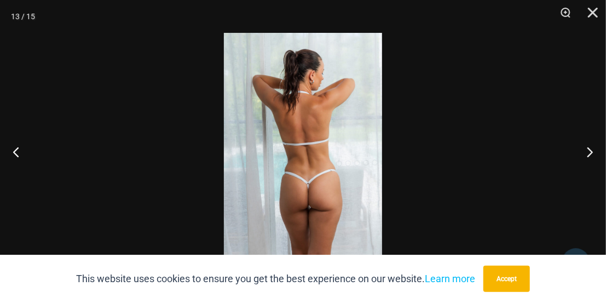
click at [558, 164] on div at bounding box center [303, 151] width 606 height 303
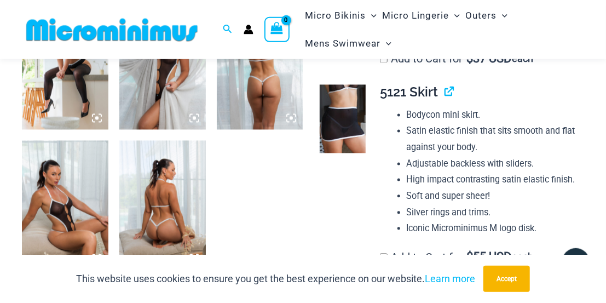
scroll to position [1024, 0]
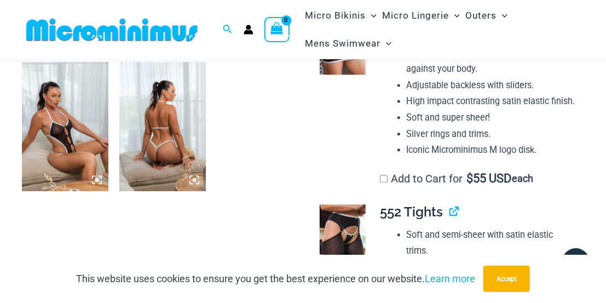
click at [56, 130] on img at bounding box center [65, 127] width 86 height 130
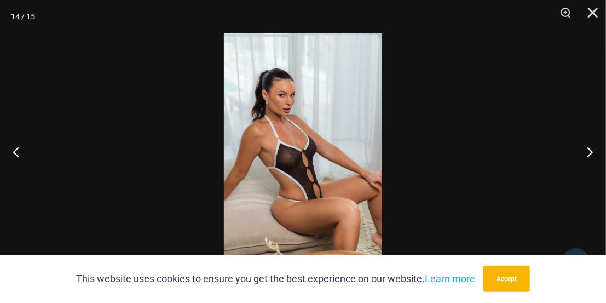
click at [561, 161] on div at bounding box center [303, 151] width 606 height 303
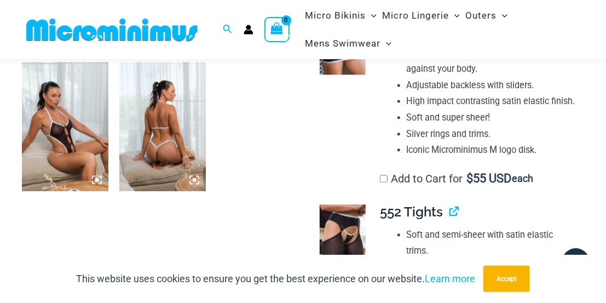
click at [165, 114] on img at bounding box center [162, 127] width 86 height 130
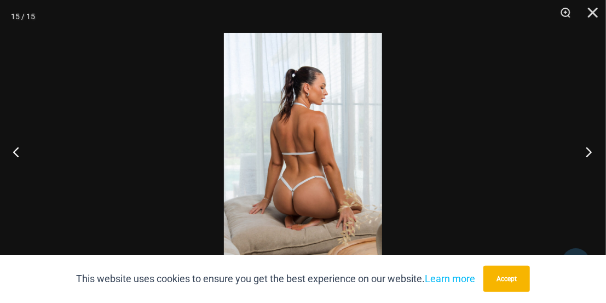
click at [587, 156] on button "Next" at bounding box center [585, 151] width 41 height 55
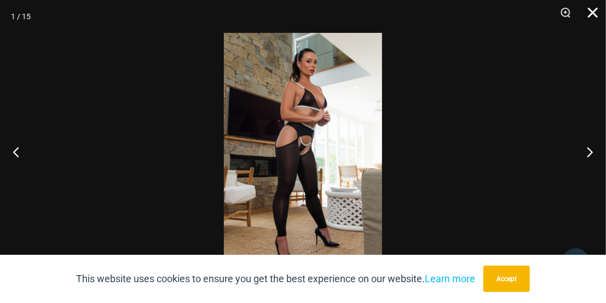
click at [594, 13] on button "Close" at bounding box center [588, 16] width 27 height 33
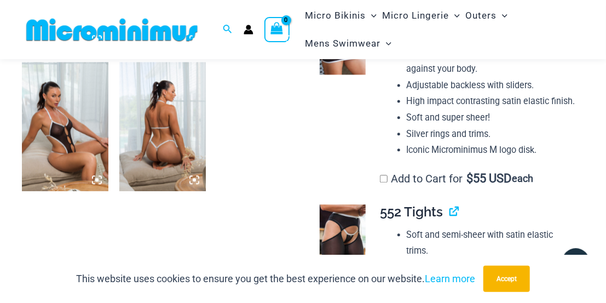
click at [343, 75] on img at bounding box center [343, 40] width 46 height 69
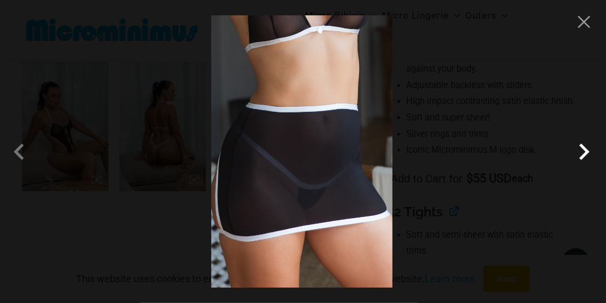
click at [582, 146] on span at bounding box center [583, 151] width 33 height 33
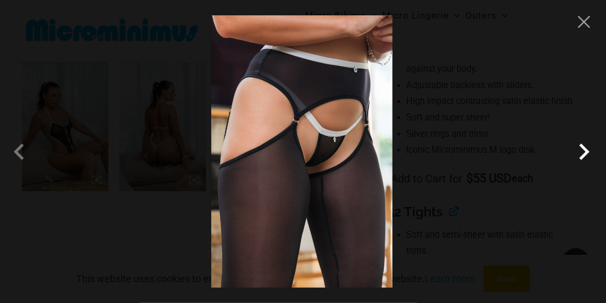
click at [582, 146] on span at bounding box center [583, 151] width 33 height 33
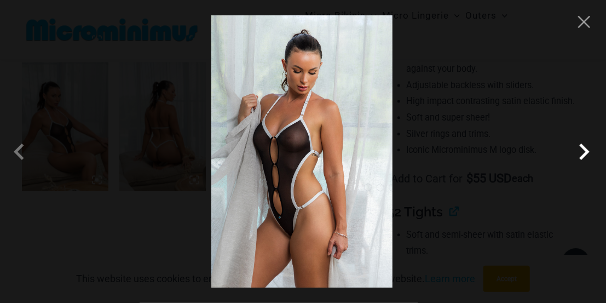
click at [574, 155] on span at bounding box center [583, 151] width 33 height 33
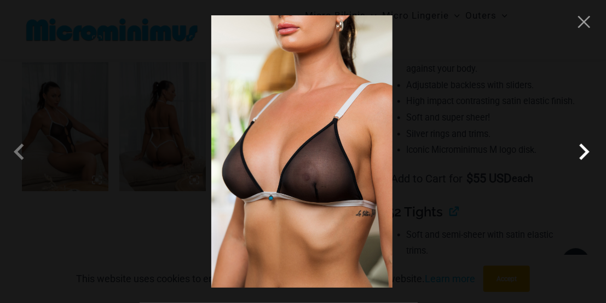
click at [579, 155] on span at bounding box center [583, 151] width 33 height 33
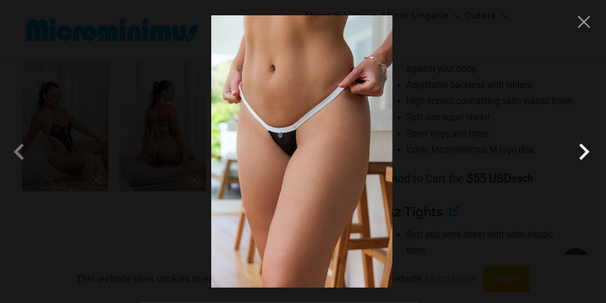
click at [579, 155] on span at bounding box center [583, 151] width 33 height 33
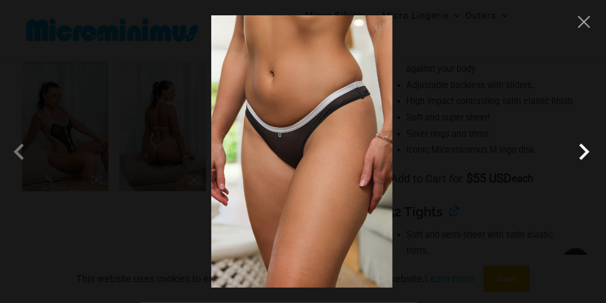
click at [579, 155] on span at bounding box center [583, 151] width 33 height 33
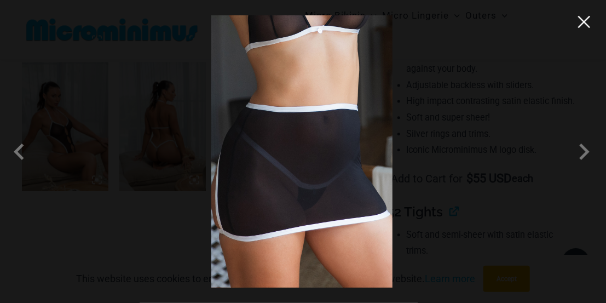
click at [583, 26] on button "Close" at bounding box center [584, 22] width 16 height 16
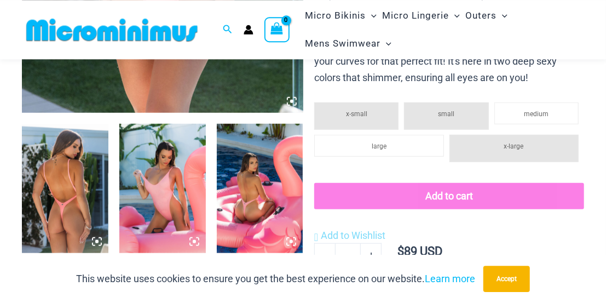
scroll to position [455, 0]
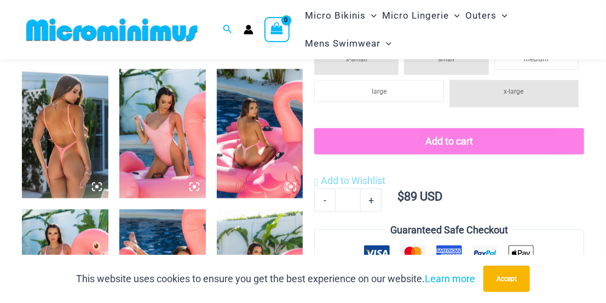
click at [71, 125] on img at bounding box center [65, 134] width 86 height 130
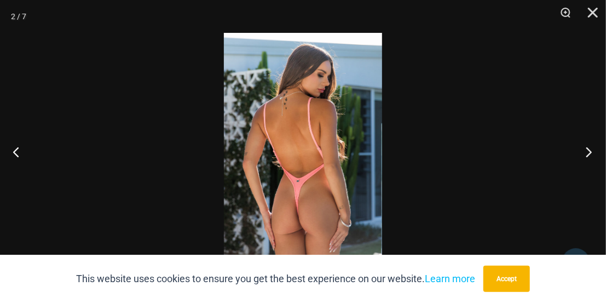
click at [589, 157] on button "Next" at bounding box center [585, 151] width 41 height 55
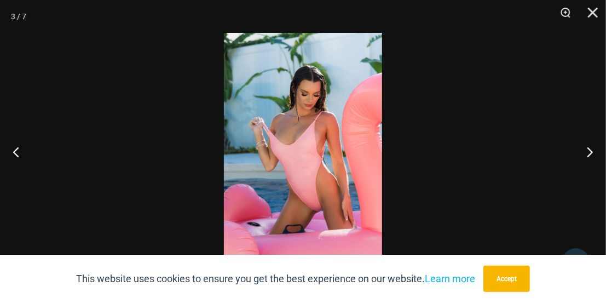
click at [555, 166] on div at bounding box center [303, 151] width 606 height 303
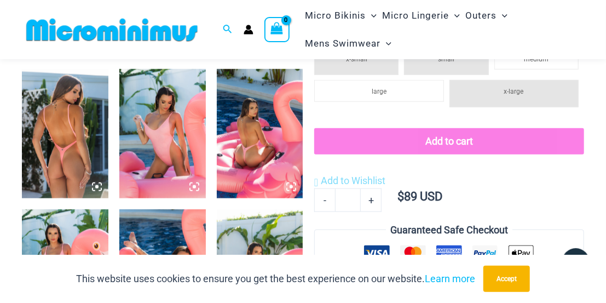
click at [269, 130] on img at bounding box center [260, 134] width 86 height 130
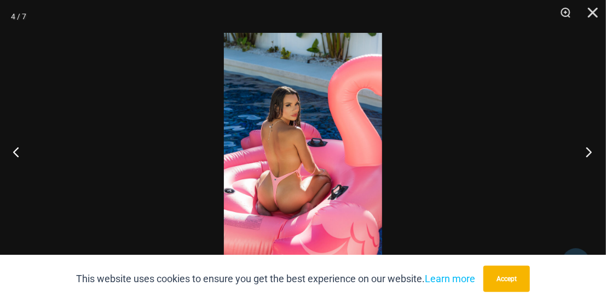
click at [569, 150] on button "Next" at bounding box center [585, 151] width 41 height 55
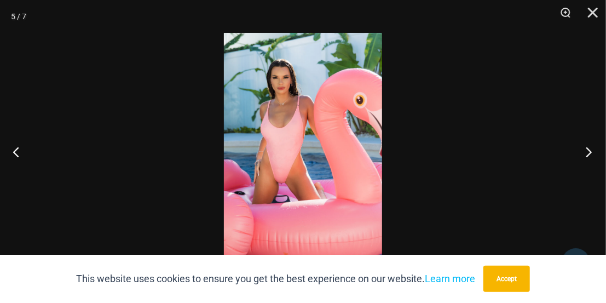
click at [576, 156] on button "Next" at bounding box center [585, 151] width 41 height 55
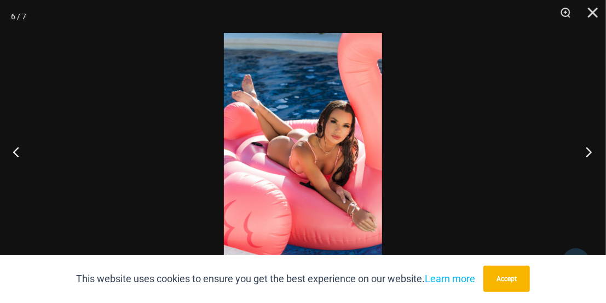
click at [571, 150] on button "Next" at bounding box center [585, 151] width 41 height 55
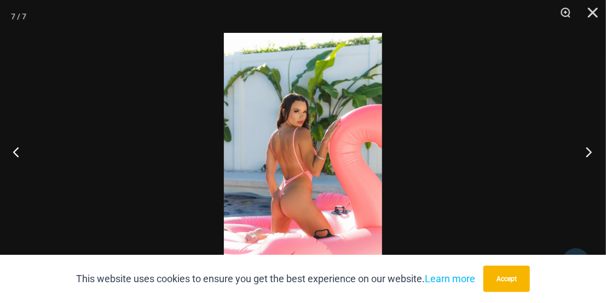
click at [578, 157] on button "Next" at bounding box center [585, 151] width 41 height 55
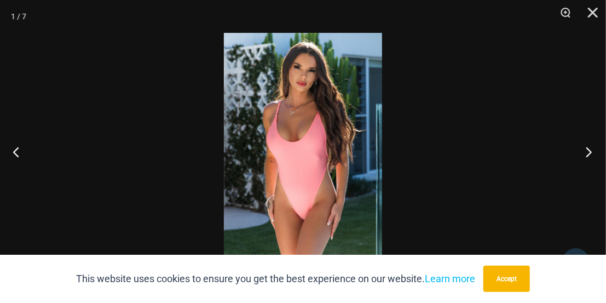
click at [589, 155] on button "Next" at bounding box center [585, 151] width 41 height 55
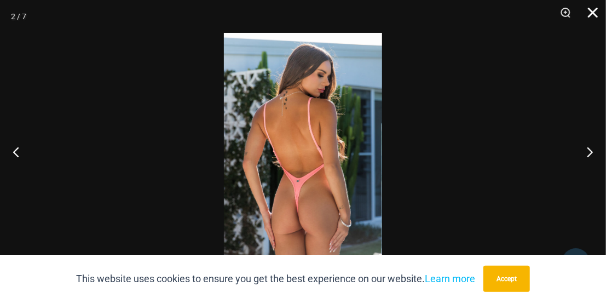
click at [590, 11] on button "Close" at bounding box center [588, 16] width 27 height 33
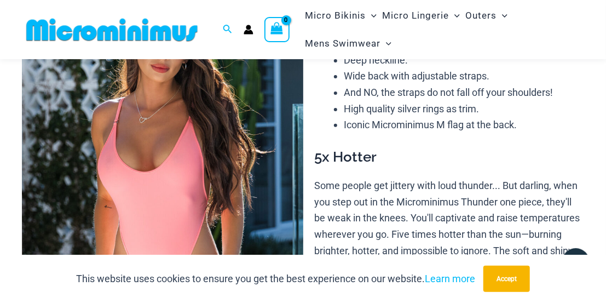
scroll to position [57, 0]
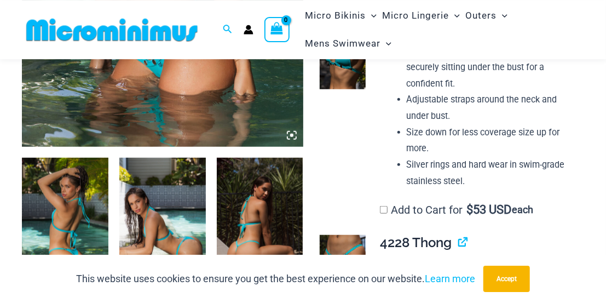
scroll to position [444, 0]
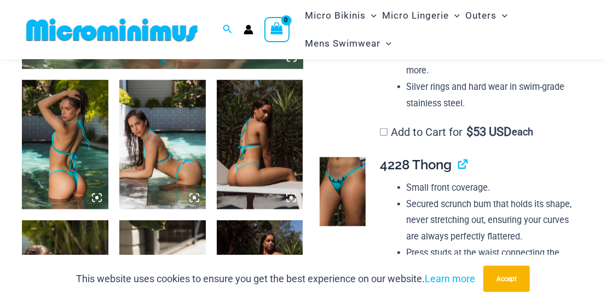
click at [83, 136] on img at bounding box center [65, 145] width 86 height 130
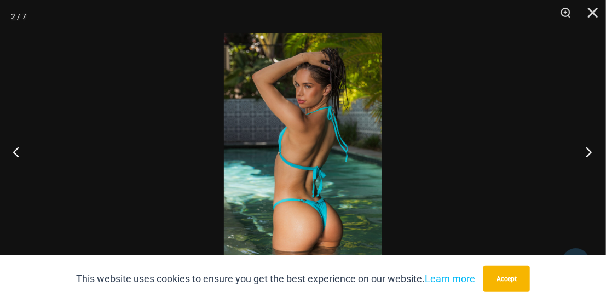
click at [572, 152] on button "Next" at bounding box center [585, 151] width 41 height 55
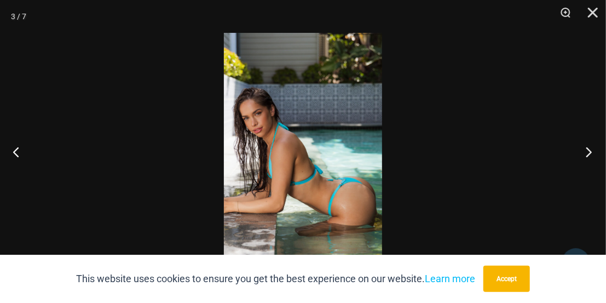
click at [582, 165] on button "Next" at bounding box center [585, 151] width 41 height 55
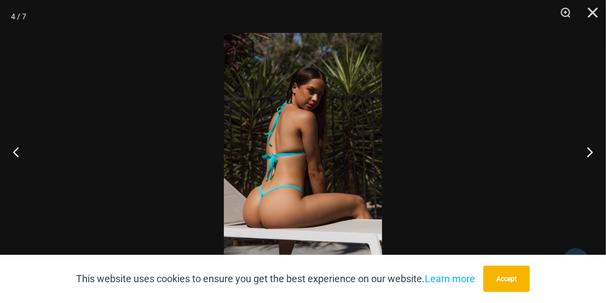
click at [524, 188] on div at bounding box center [303, 151] width 606 height 303
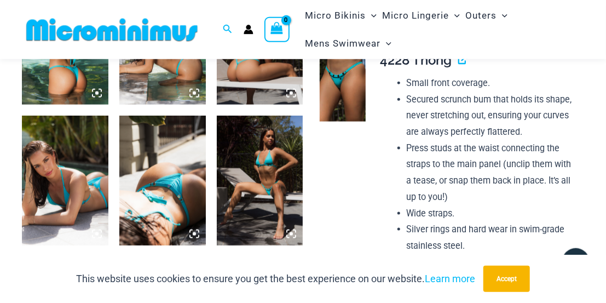
scroll to position [558, 0]
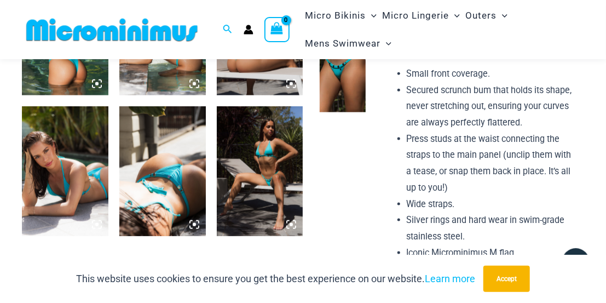
click at [74, 164] on img at bounding box center [65, 171] width 86 height 130
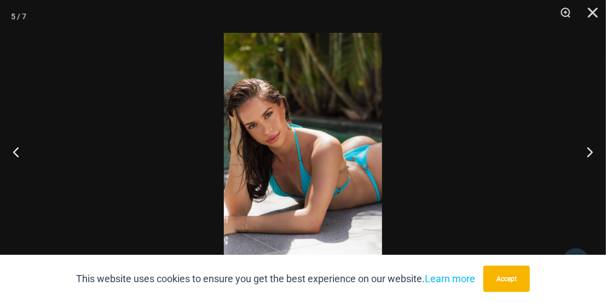
click at [556, 165] on div at bounding box center [303, 151] width 606 height 303
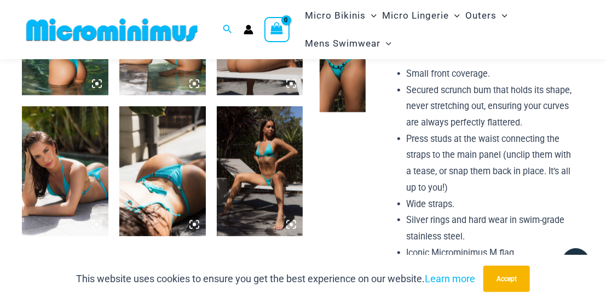
click at [190, 173] on img at bounding box center [162, 171] width 86 height 130
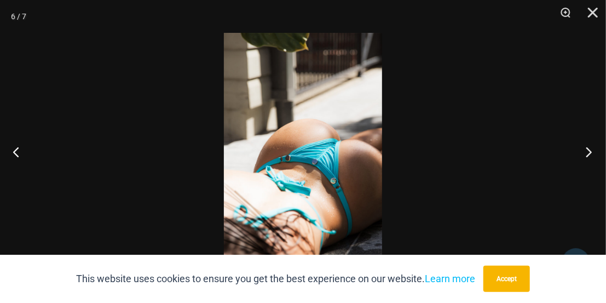
click at [581, 153] on button "Next" at bounding box center [585, 151] width 41 height 55
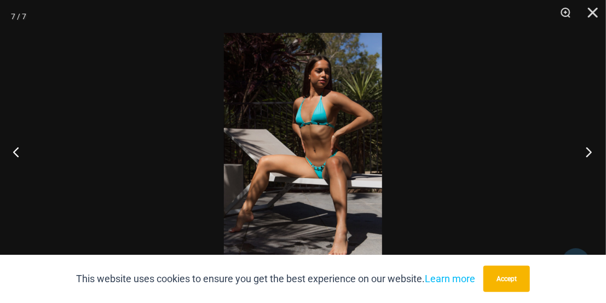
click at [585, 149] on button "Next" at bounding box center [585, 151] width 41 height 55
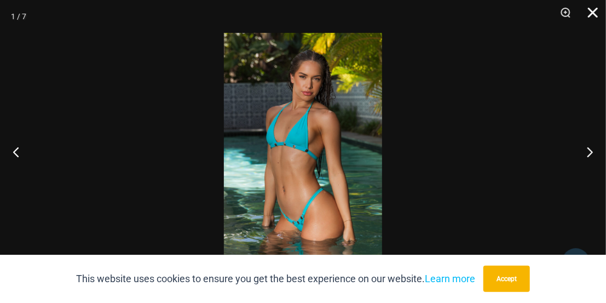
click at [594, 15] on button "Close" at bounding box center [588, 16] width 27 height 33
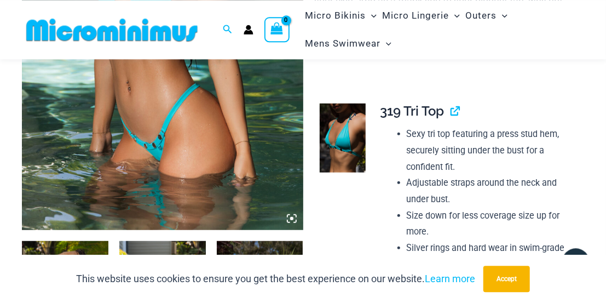
scroll to position [274, 0]
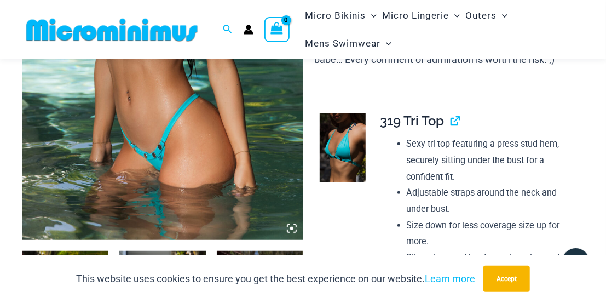
click at [338, 128] on img at bounding box center [343, 147] width 46 height 69
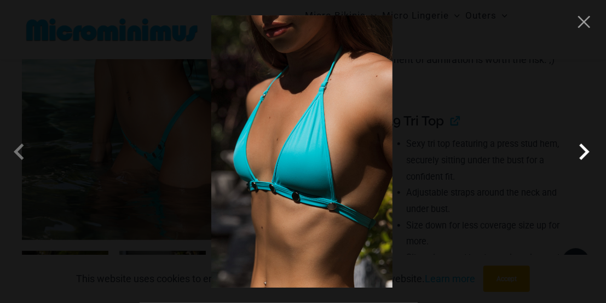
click at [579, 145] on span at bounding box center [583, 151] width 33 height 33
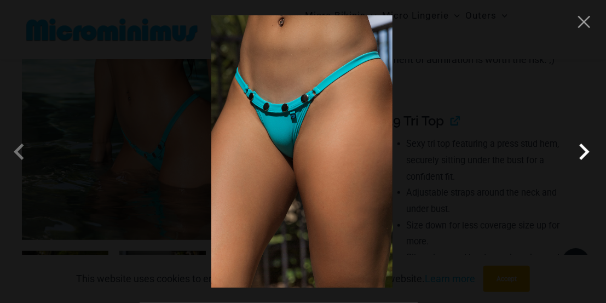
click at [579, 145] on span at bounding box center [583, 151] width 33 height 33
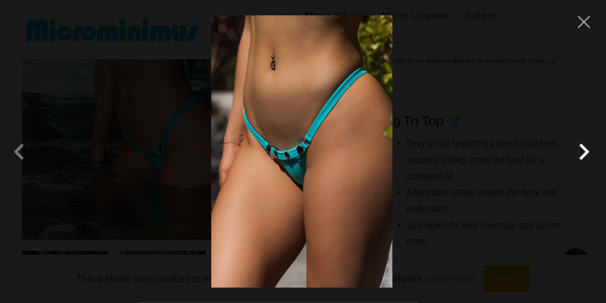
click at [579, 145] on span at bounding box center [583, 151] width 33 height 33
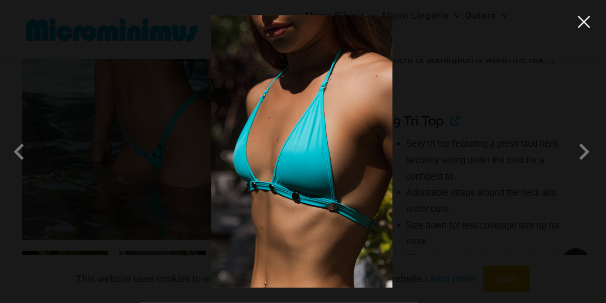
click at [589, 28] on button "Close" at bounding box center [584, 22] width 16 height 16
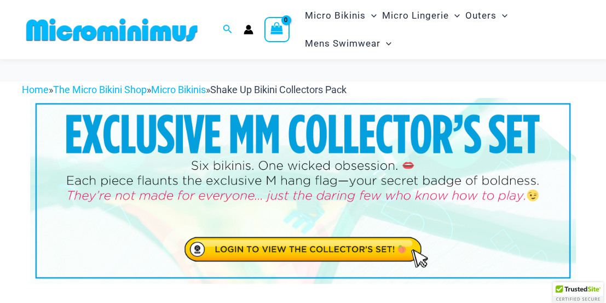
scroll to position [43, 0]
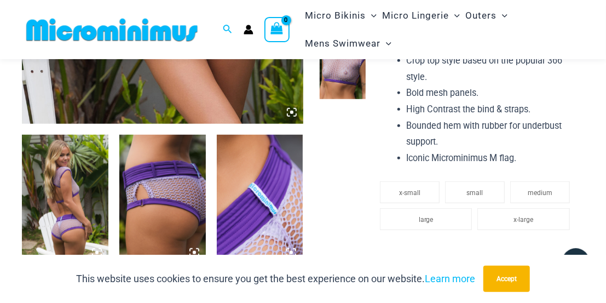
scroll to position [389, 0]
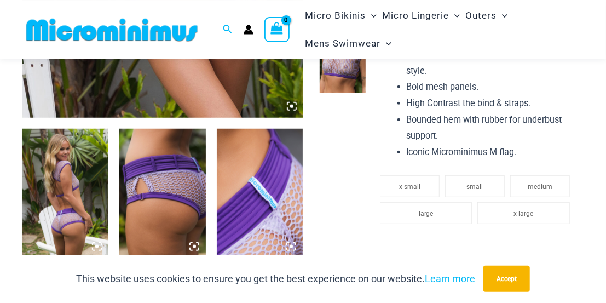
scroll to position [502, 0]
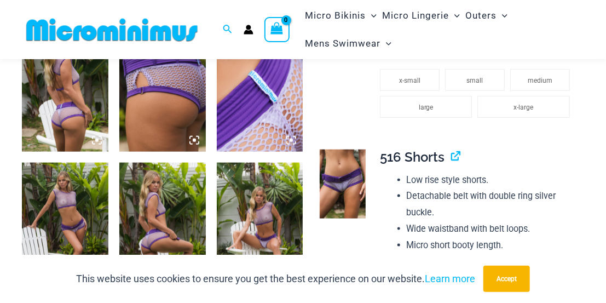
click at [75, 109] on img at bounding box center [65, 87] width 86 height 130
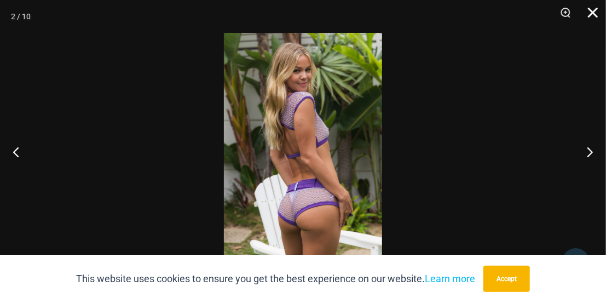
click at [595, 11] on button "Close" at bounding box center [588, 16] width 27 height 33
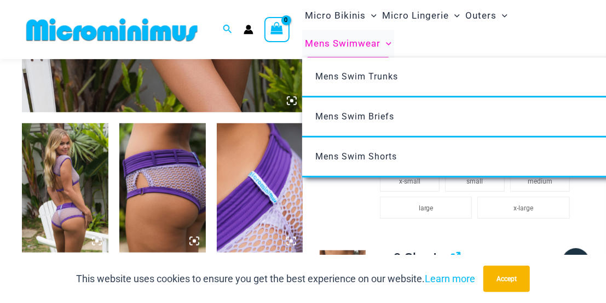
scroll to position [388, 0]
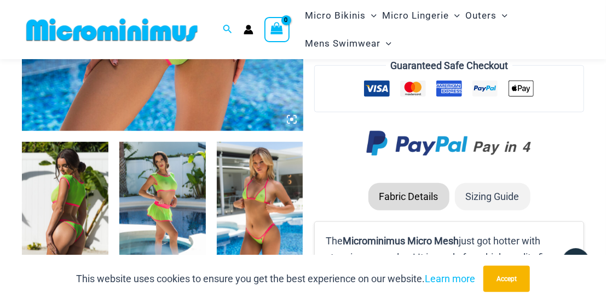
scroll to position [389, 0]
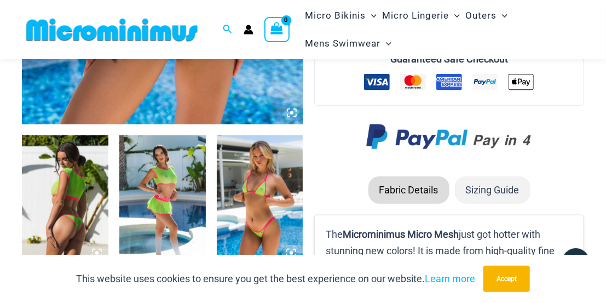
click at [102, 185] on img at bounding box center [65, 200] width 86 height 130
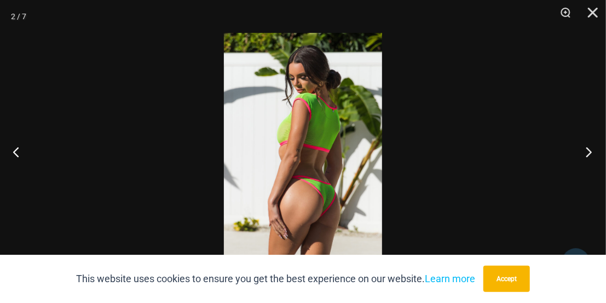
click at [586, 149] on button "Next" at bounding box center [585, 151] width 41 height 55
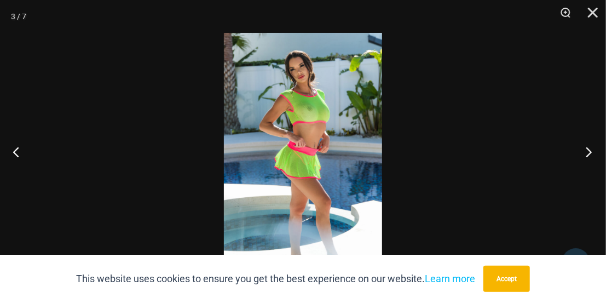
click at [585, 148] on button "Next" at bounding box center [585, 151] width 41 height 55
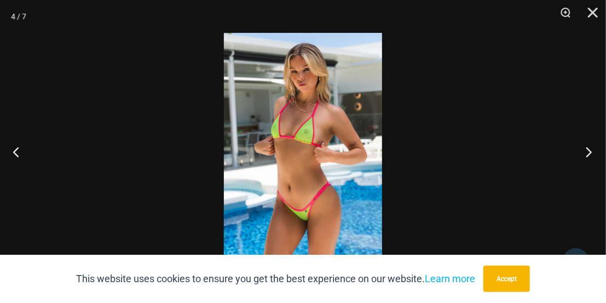
click at [586, 148] on button "Next" at bounding box center [585, 151] width 41 height 55
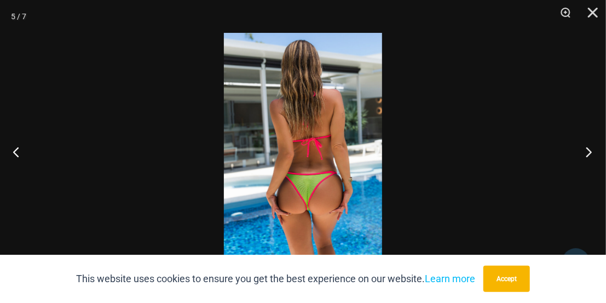
click at [589, 148] on button "Next" at bounding box center [585, 151] width 41 height 55
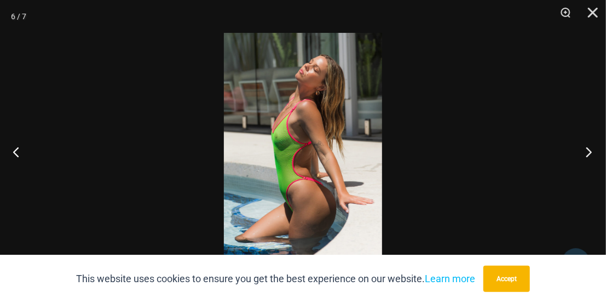
click at [588, 154] on button "Next" at bounding box center [585, 151] width 41 height 55
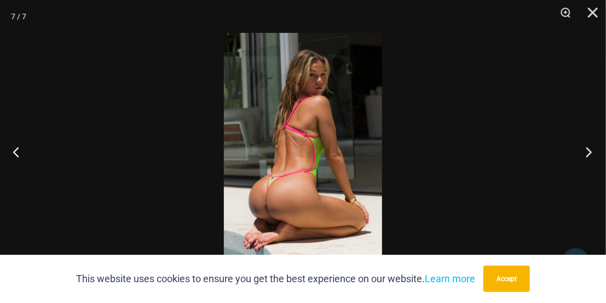
click at [587, 153] on button "Next" at bounding box center [585, 151] width 41 height 55
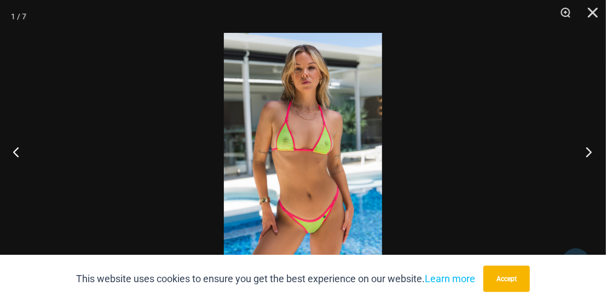
click at [588, 149] on button "Next" at bounding box center [585, 151] width 41 height 55
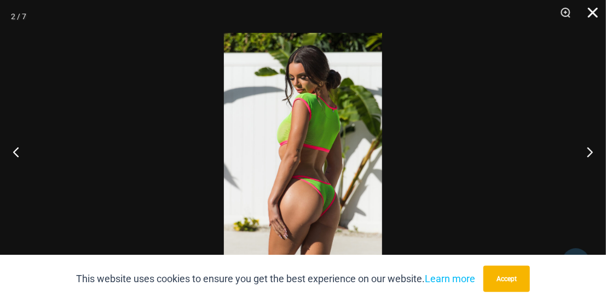
click at [595, 9] on button "Close" at bounding box center [588, 16] width 27 height 33
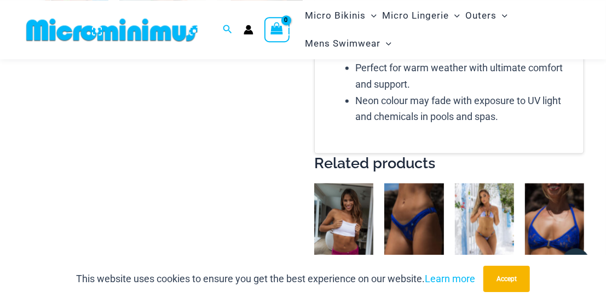
scroll to position [854, 0]
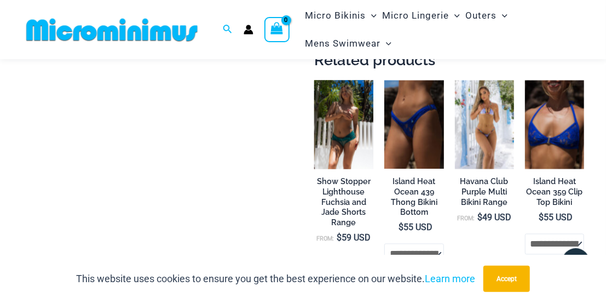
click at [349, 124] on img at bounding box center [343, 124] width 59 height 89
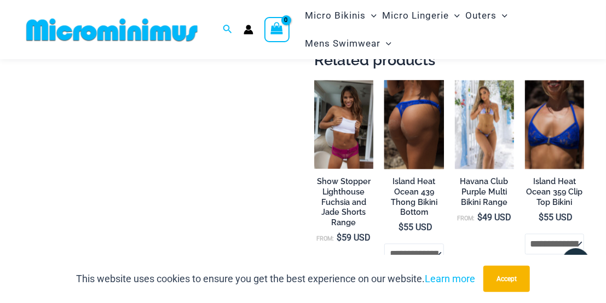
click at [412, 117] on img at bounding box center [413, 124] width 59 height 89
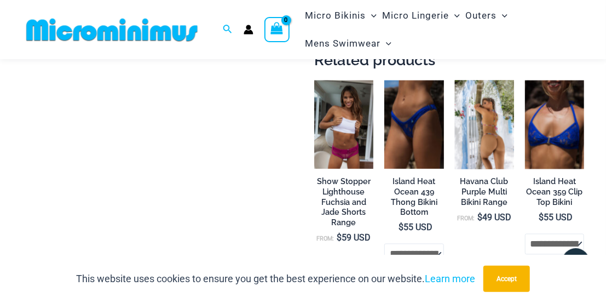
click at [496, 128] on img at bounding box center [484, 124] width 59 height 89
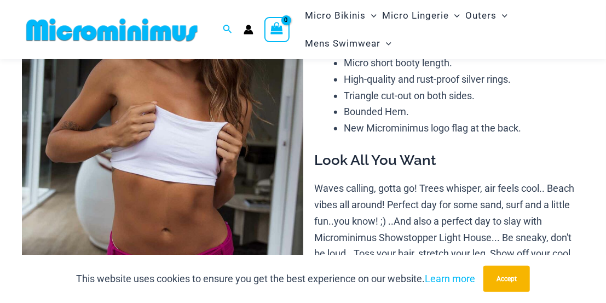
scroll to position [445, 0]
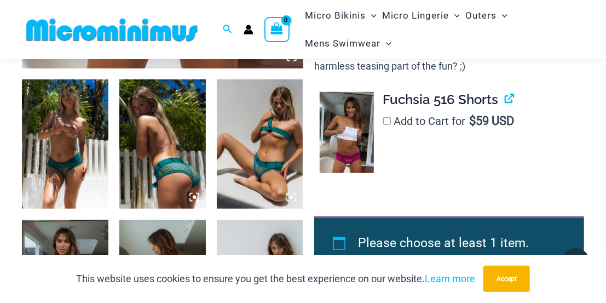
click at [84, 137] on img at bounding box center [65, 144] width 86 height 130
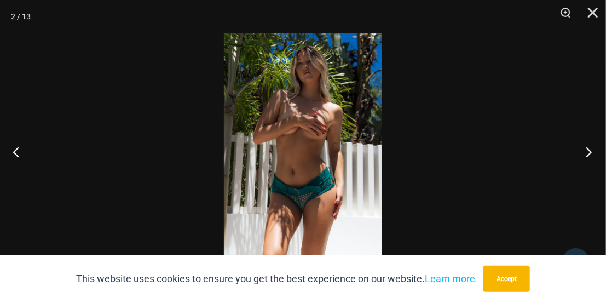
click at [589, 152] on button "Next" at bounding box center [585, 151] width 41 height 55
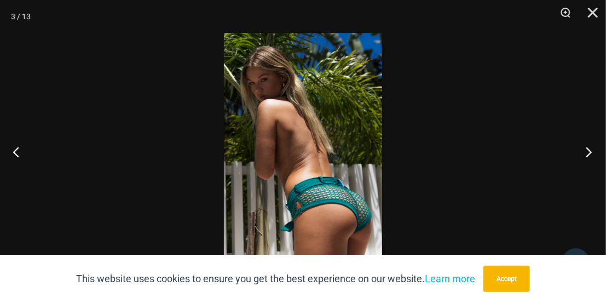
click at [588, 153] on button "Next" at bounding box center [585, 151] width 41 height 55
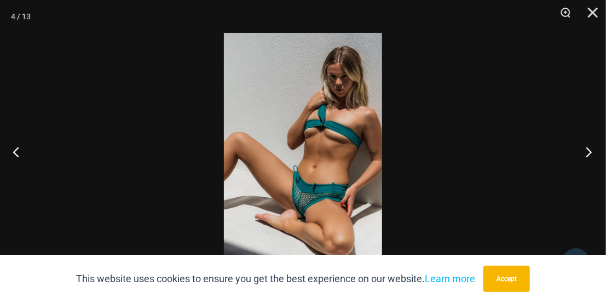
click at [587, 159] on button "Next" at bounding box center [585, 151] width 41 height 55
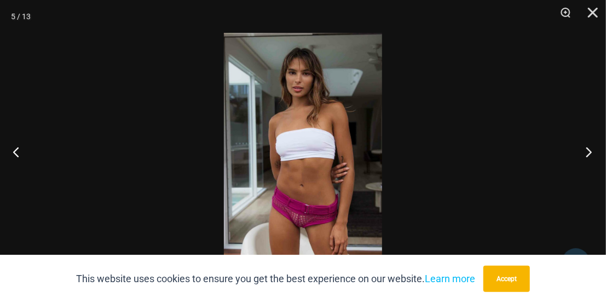
click at [591, 152] on button "Next" at bounding box center [585, 151] width 41 height 55
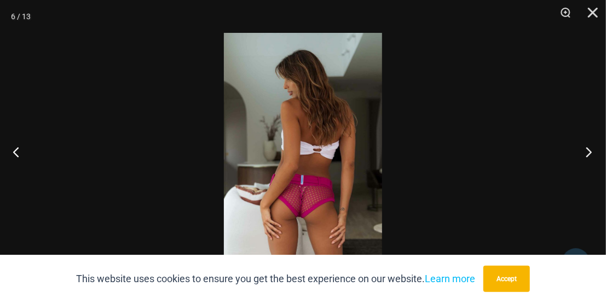
click at [584, 151] on button "Next" at bounding box center [585, 151] width 41 height 55
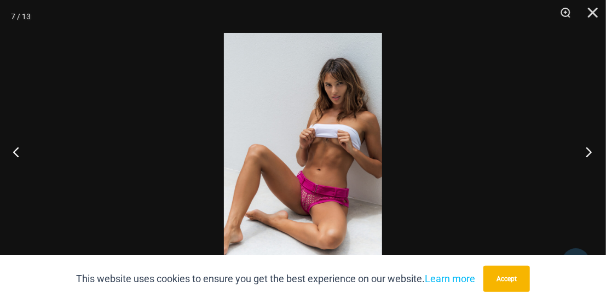
click at [593, 150] on button "Next" at bounding box center [585, 151] width 41 height 55
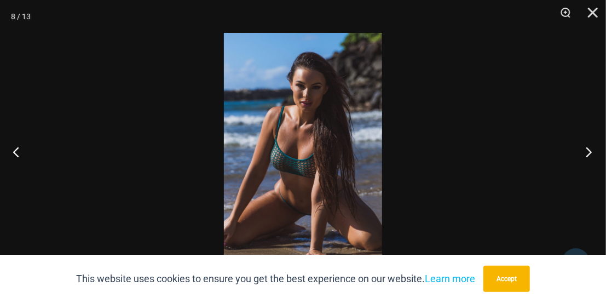
click at [586, 153] on button "Next" at bounding box center [585, 151] width 41 height 55
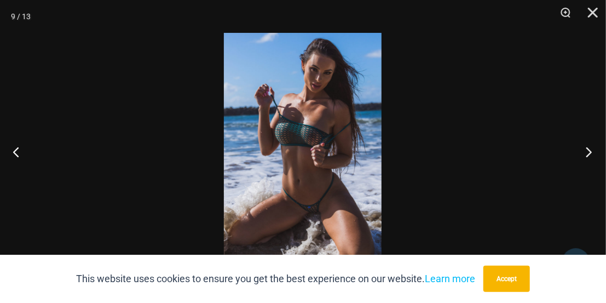
click at [590, 150] on button "Next" at bounding box center [585, 151] width 41 height 55
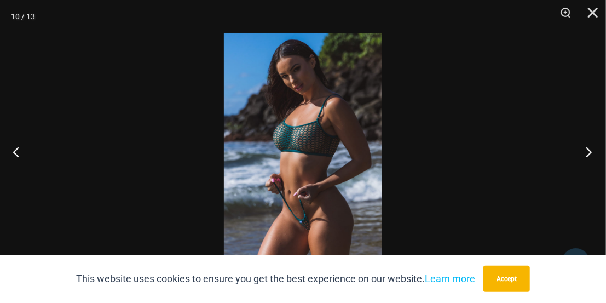
click at [590, 155] on button "Next" at bounding box center [585, 151] width 41 height 55
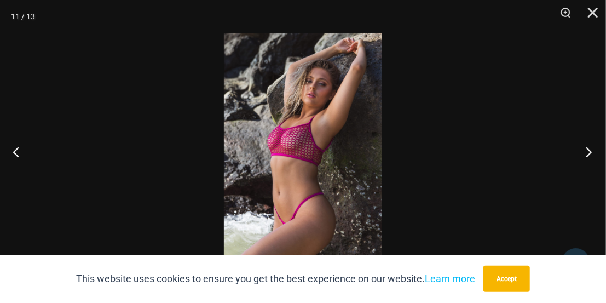
click at [589, 155] on button "Next" at bounding box center [585, 151] width 41 height 55
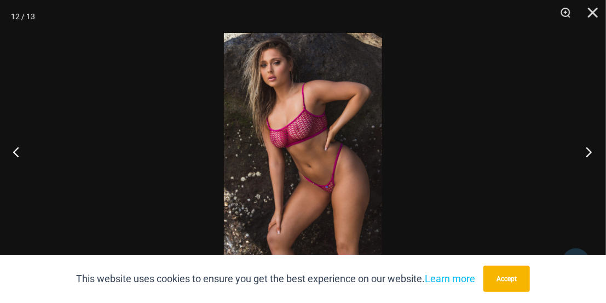
click at [594, 152] on button "Next" at bounding box center [585, 151] width 41 height 55
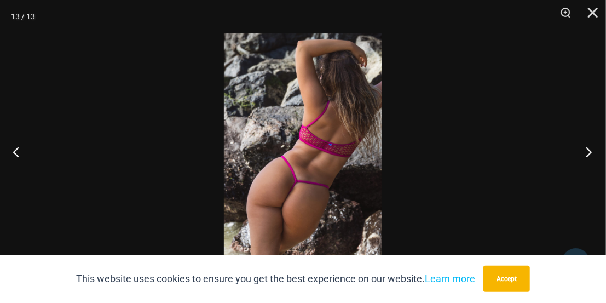
click at [577, 152] on button "Next" at bounding box center [585, 151] width 41 height 55
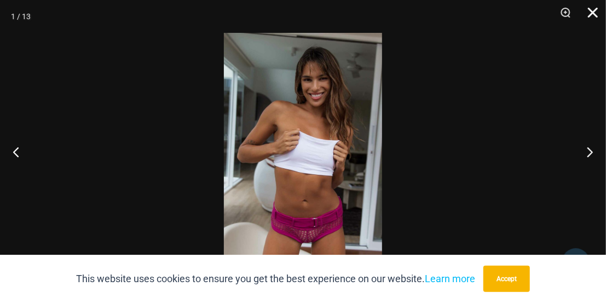
click at [591, 13] on button "Close" at bounding box center [588, 16] width 27 height 33
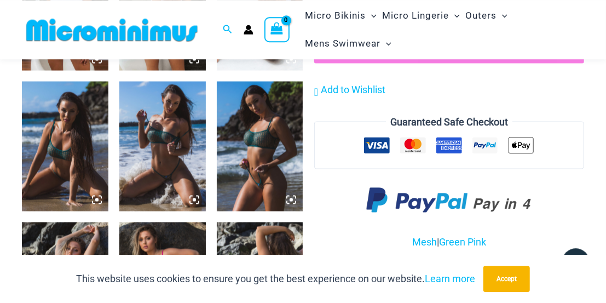
scroll to position [729, 0]
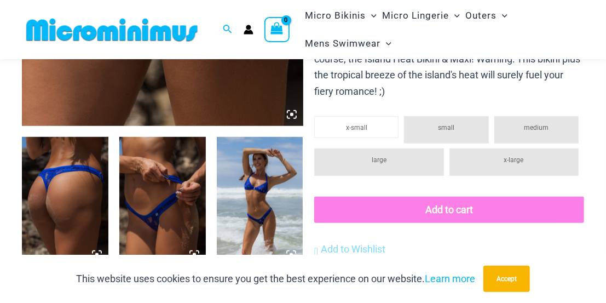
scroll to position [387, 0]
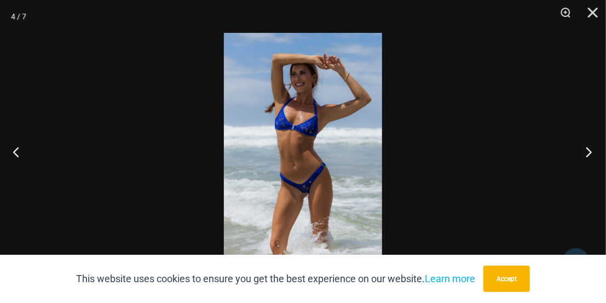
click at [584, 152] on button "Next" at bounding box center [585, 151] width 41 height 55
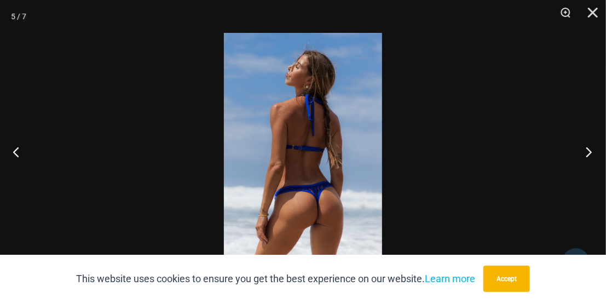
click at [571, 147] on button "Next" at bounding box center [585, 151] width 41 height 55
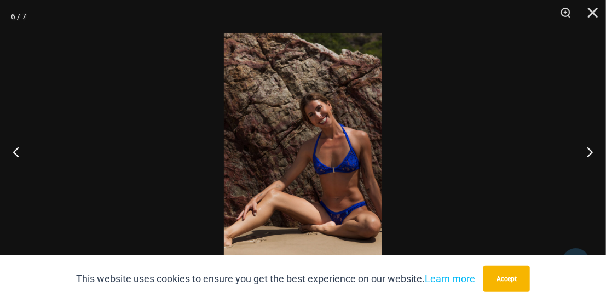
click at [564, 161] on div at bounding box center [303, 151] width 606 height 303
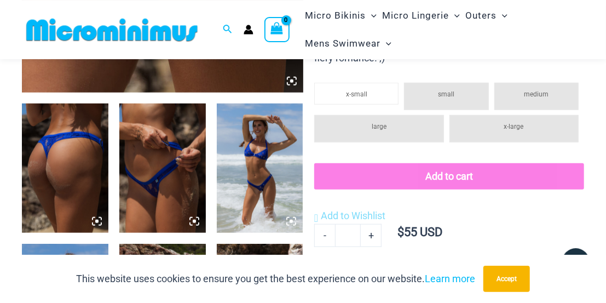
scroll to position [615, 0]
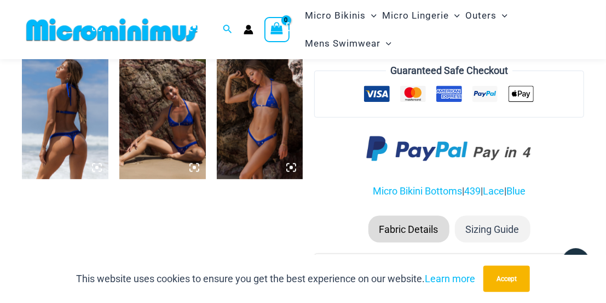
click at [256, 121] on img at bounding box center [260, 114] width 86 height 130
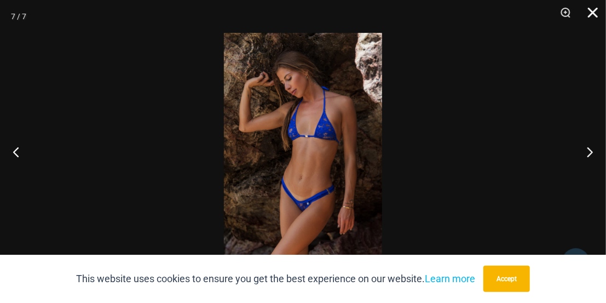
click at [591, 14] on button "Close" at bounding box center [588, 16] width 27 height 33
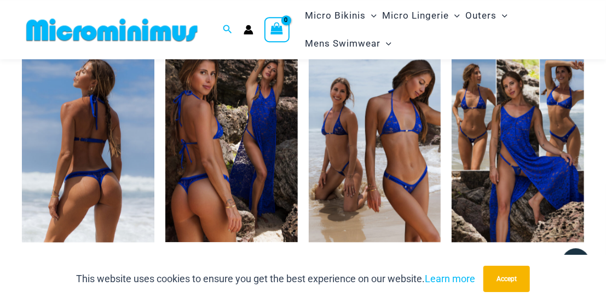
scroll to position [1298, 0]
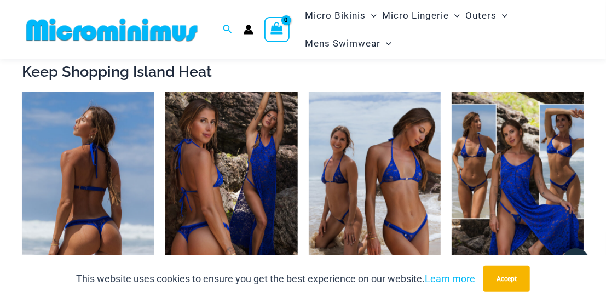
click at [80, 165] on img at bounding box center [88, 190] width 132 height 199
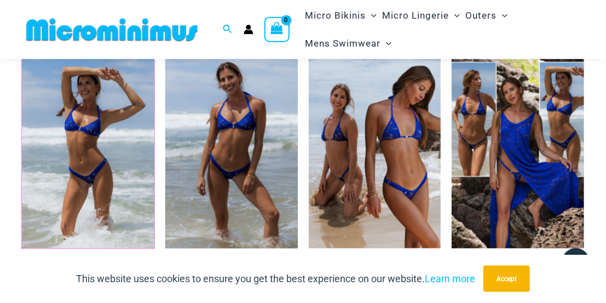
scroll to position [1412, 0]
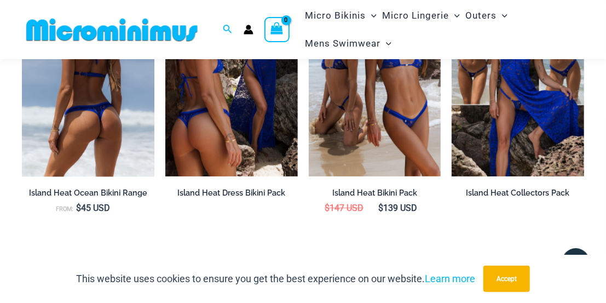
click at [105, 92] on img at bounding box center [88, 77] width 132 height 199
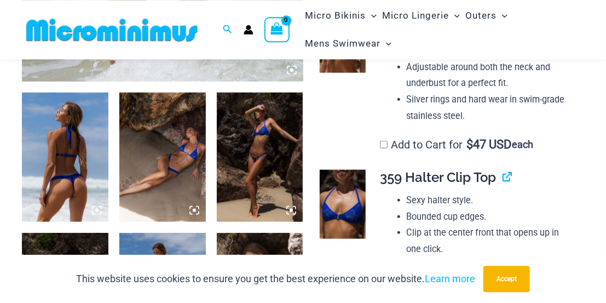
scroll to position [444, 0]
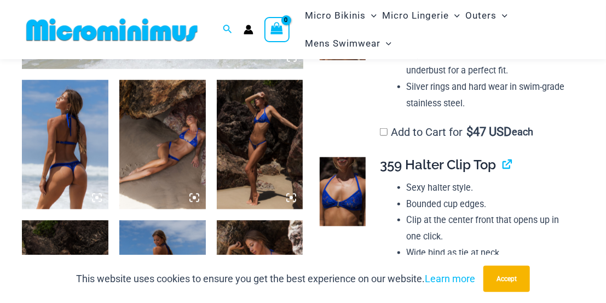
click at [86, 162] on img at bounding box center [65, 145] width 86 height 130
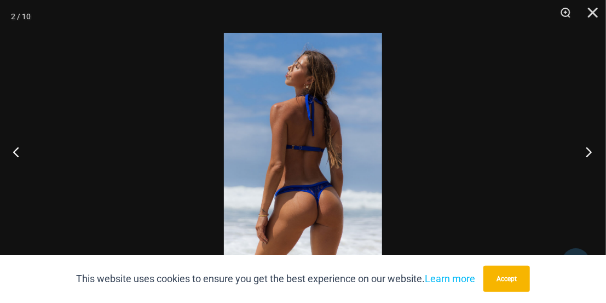
click at [583, 152] on button "Next" at bounding box center [585, 151] width 41 height 55
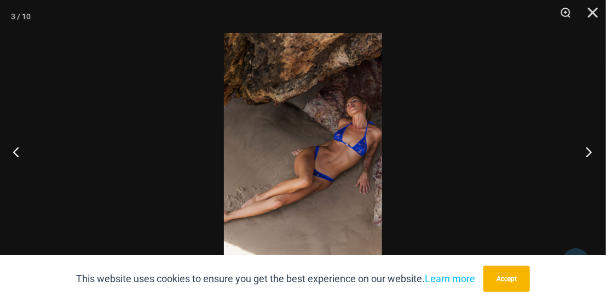
click at [583, 153] on button "Next" at bounding box center [585, 151] width 41 height 55
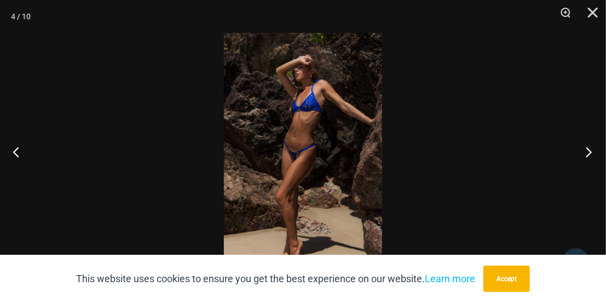
click at [579, 149] on button "Next" at bounding box center [585, 151] width 41 height 55
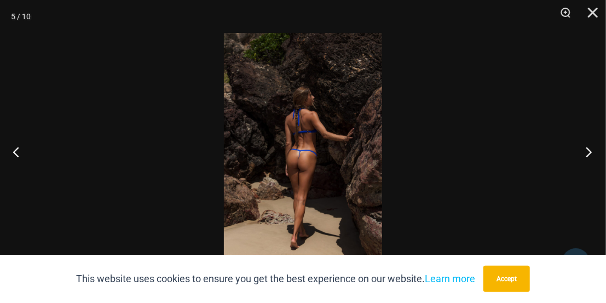
click at [592, 150] on button "Next" at bounding box center [585, 151] width 41 height 55
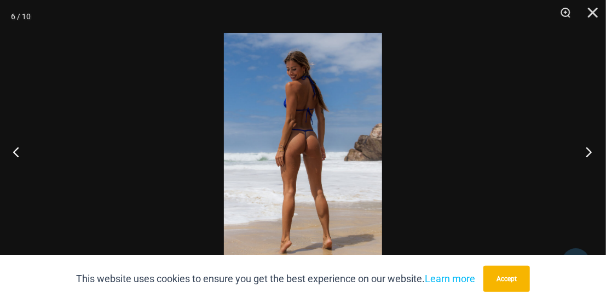
click at [575, 153] on button "Next" at bounding box center [585, 151] width 41 height 55
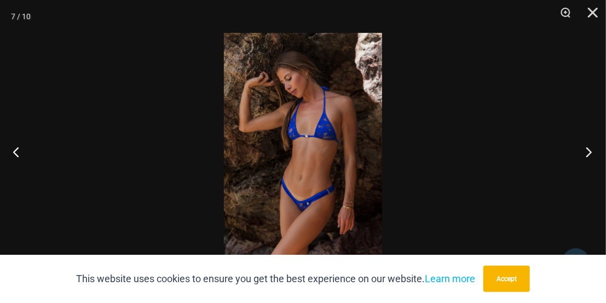
click at [572, 149] on button "Next" at bounding box center [585, 151] width 41 height 55
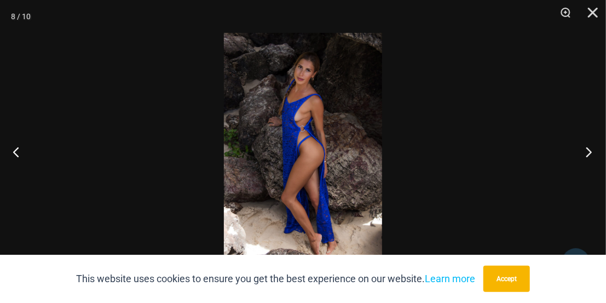
click at [588, 145] on button "Next" at bounding box center [585, 151] width 41 height 55
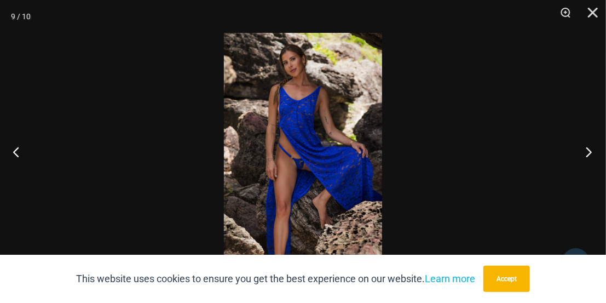
click at [582, 146] on button "Next" at bounding box center [585, 151] width 41 height 55
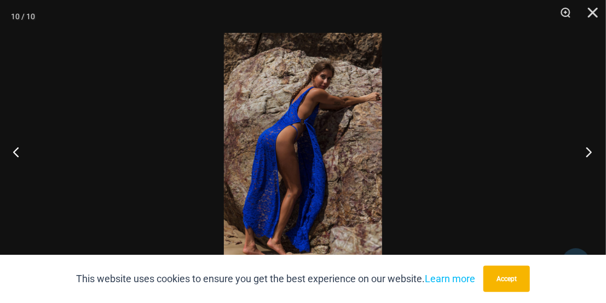
click at [568, 142] on button "Next" at bounding box center [585, 151] width 41 height 55
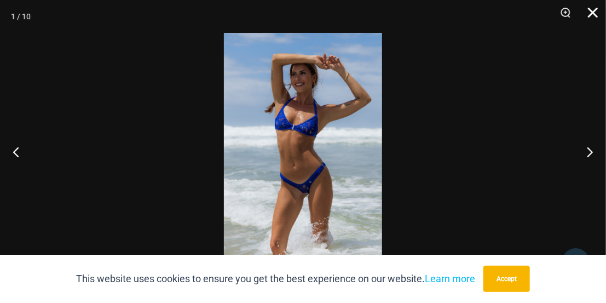
click at [589, 13] on button "Close" at bounding box center [588, 16] width 27 height 33
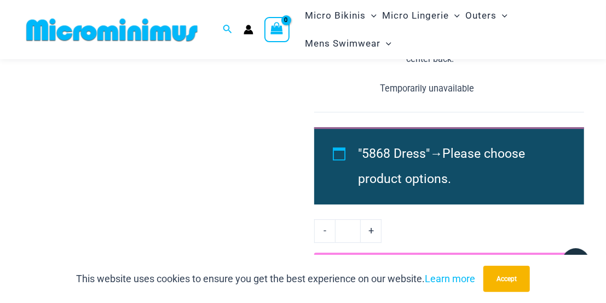
scroll to position [1184, 0]
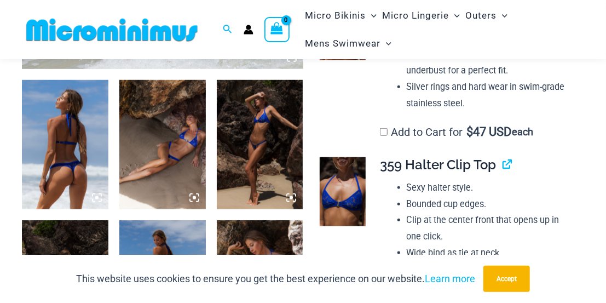
scroll to position [444, 0]
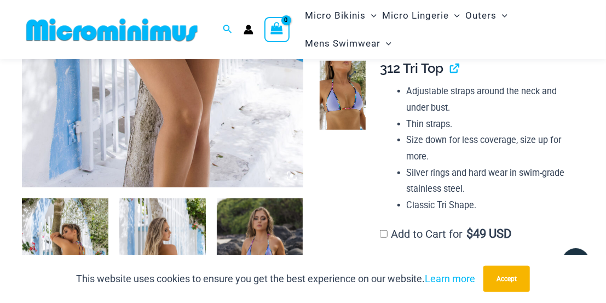
scroll to position [278, 0]
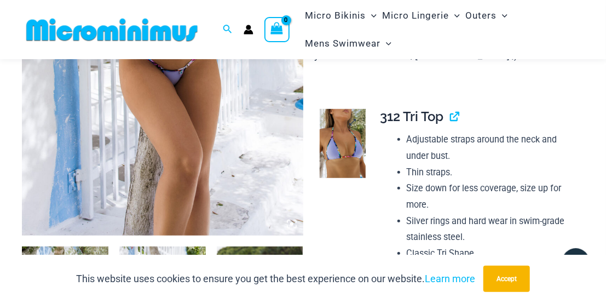
click at [335, 148] on img at bounding box center [343, 143] width 46 height 69
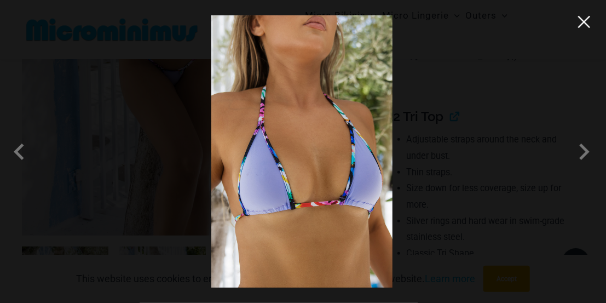
click at [587, 27] on button "Close" at bounding box center [584, 22] width 16 height 16
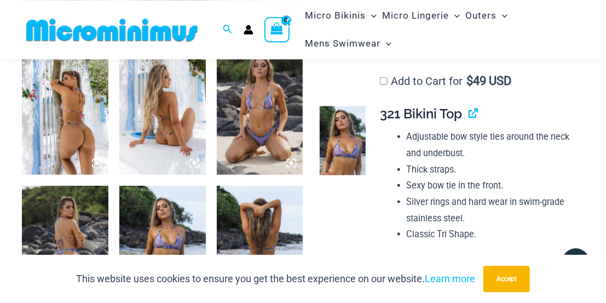
scroll to position [506, 0]
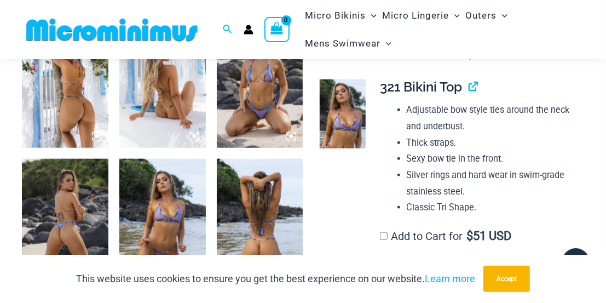
click at [90, 111] on img at bounding box center [65, 84] width 86 height 130
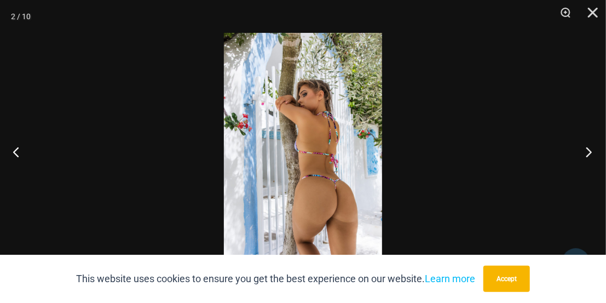
click at [583, 145] on button "Next" at bounding box center [585, 151] width 41 height 55
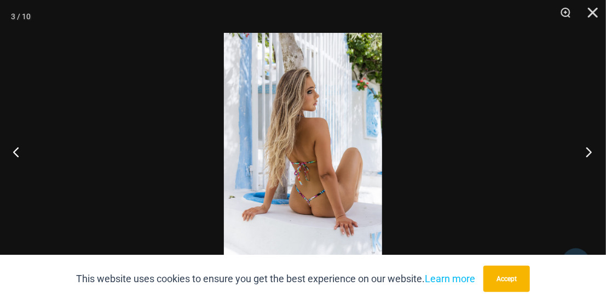
click at [579, 144] on button "Next" at bounding box center [585, 151] width 41 height 55
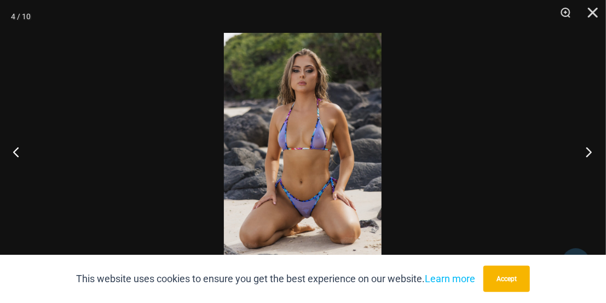
click at [575, 152] on button "Next" at bounding box center [585, 151] width 41 height 55
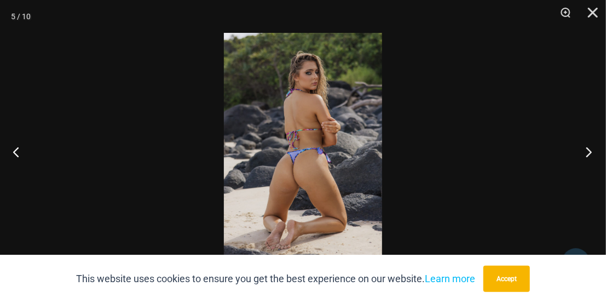
click at [578, 157] on button "Next" at bounding box center [585, 151] width 41 height 55
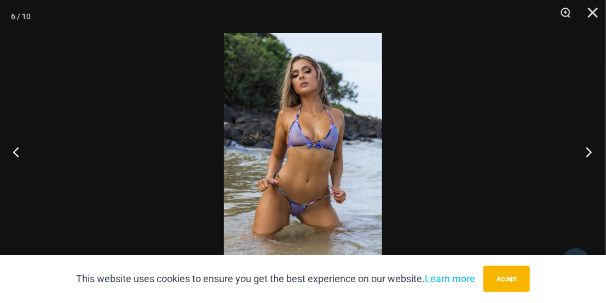
click at [587, 150] on button "Next" at bounding box center [585, 151] width 41 height 55
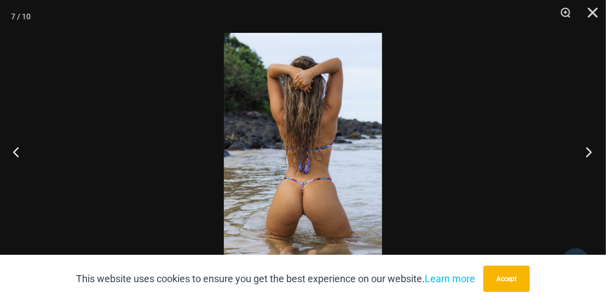
click at [586, 151] on button "Next" at bounding box center [585, 151] width 41 height 55
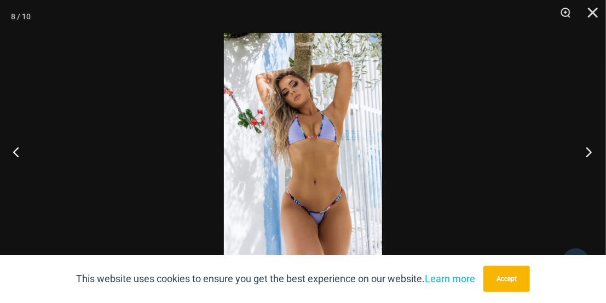
click at [587, 153] on button "Next" at bounding box center [585, 151] width 41 height 55
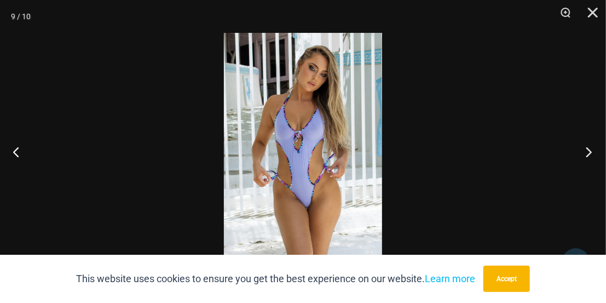
click at [591, 148] on button "Next" at bounding box center [585, 151] width 41 height 55
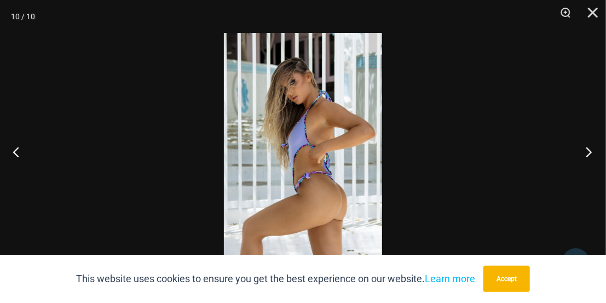
click at [581, 142] on button "Next" at bounding box center [585, 151] width 41 height 55
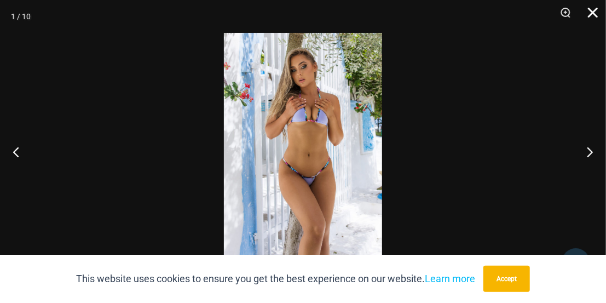
click at [595, 11] on button "Close" at bounding box center [588, 16] width 27 height 33
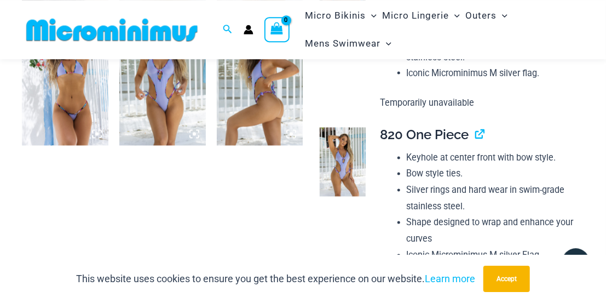
scroll to position [790, 0]
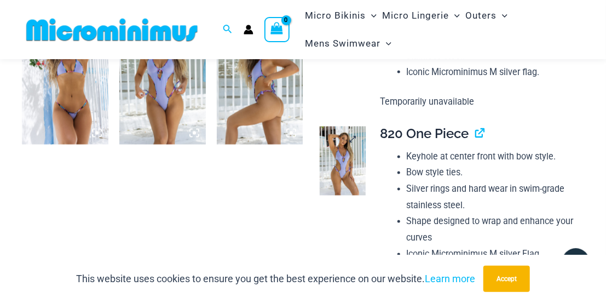
click at [354, 161] on img at bounding box center [343, 160] width 46 height 69
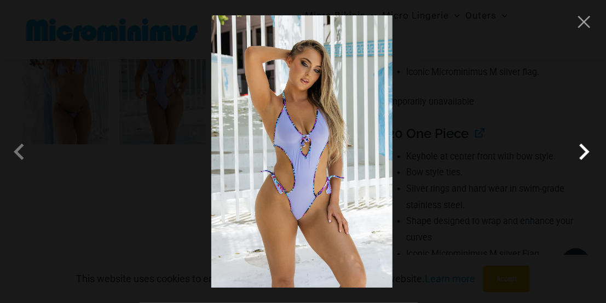
click at [587, 152] on span at bounding box center [583, 151] width 33 height 33
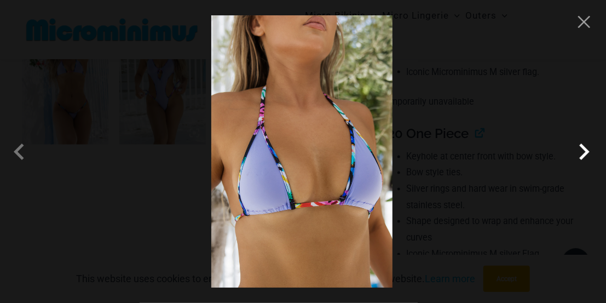
click at [587, 152] on span at bounding box center [583, 151] width 33 height 33
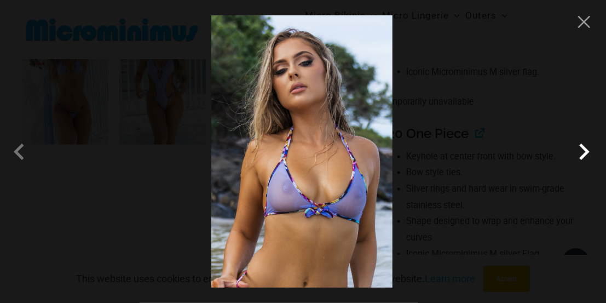
click at [583, 152] on span at bounding box center [583, 151] width 33 height 33
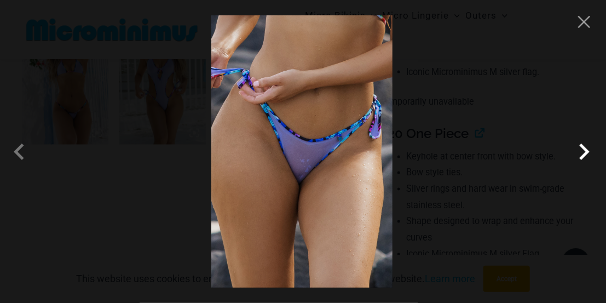
click at [583, 152] on span at bounding box center [583, 151] width 33 height 33
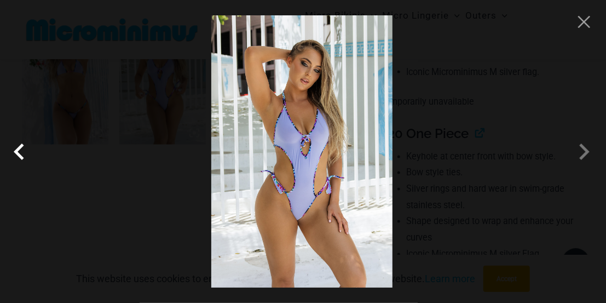
click at [24, 158] on span at bounding box center [21, 151] width 33 height 33
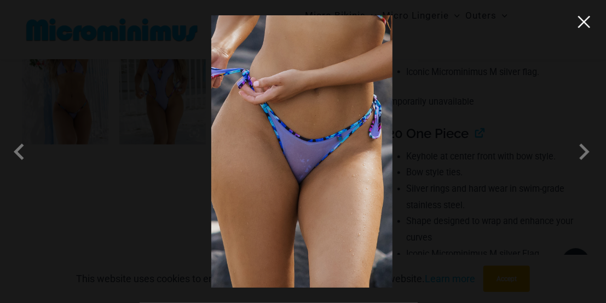
drag, startPoint x: 589, startPoint y: 25, endPoint x: 571, endPoint y: 33, distance: 20.3
click at [588, 25] on button "Close" at bounding box center [584, 22] width 16 height 16
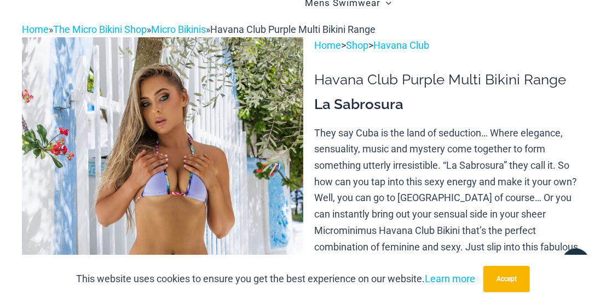
scroll to position [0, 0]
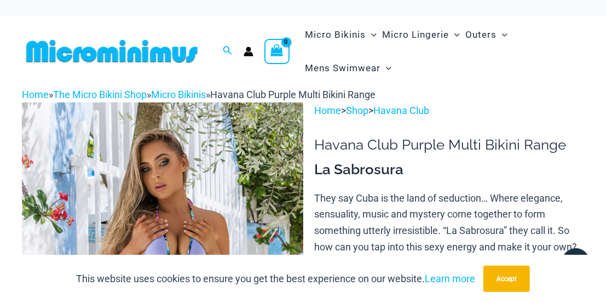
click at [65, 25] on div "Search for: Search Search No products in the cart. No products in the cart. Con…" at bounding box center [156, 51] width 268 height 70
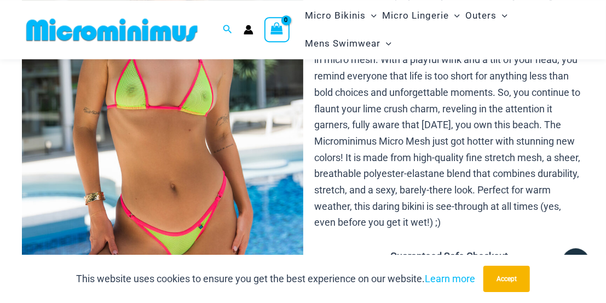
scroll to position [171, 0]
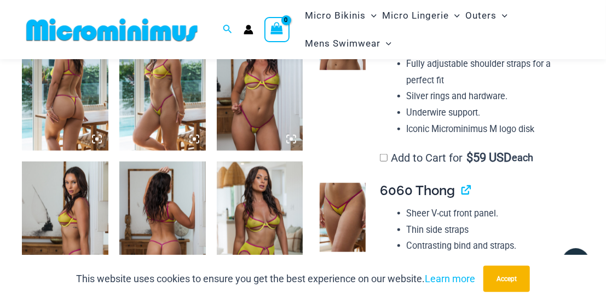
scroll to position [446, 0]
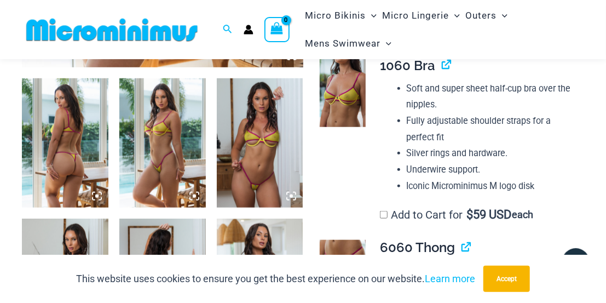
click at [66, 127] on img at bounding box center [65, 143] width 86 height 130
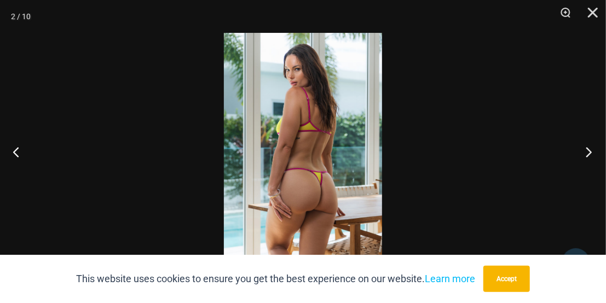
click at [584, 152] on button "Next" at bounding box center [585, 151] width 41 height 55
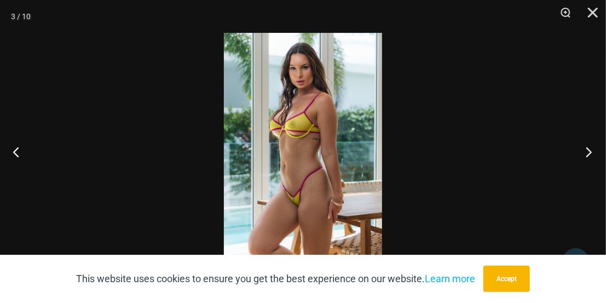
click at [584, 151] on button "Next" at bounding box center [585, 151] width 41 height 55
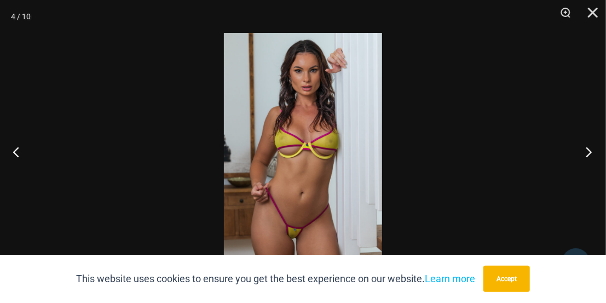
click at [582, 149] on button "Next" at bounding box center [585, 151] width 41 height 55
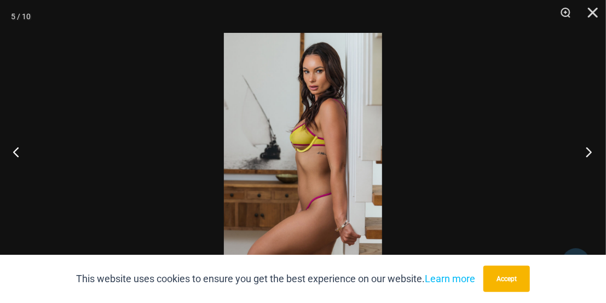
click at [594, 150] on button "Next" at bounding box center [585, 151] width 41 height 55
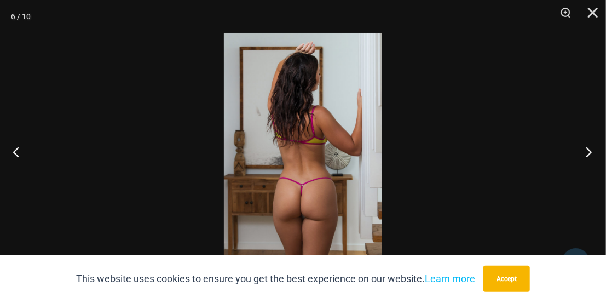
click at [584, 152] on button "Next" at bounding box center [585, 151] width 41 height 55
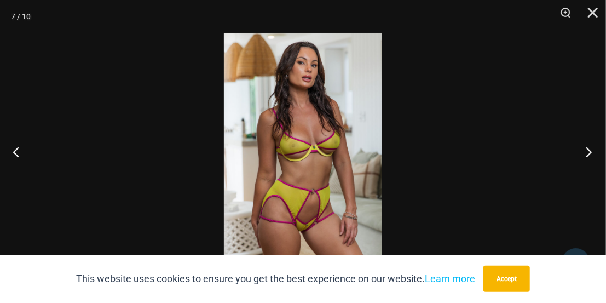
click at [584, 158] on button "Next" at bounding box center [585, 151] width 41 height 55
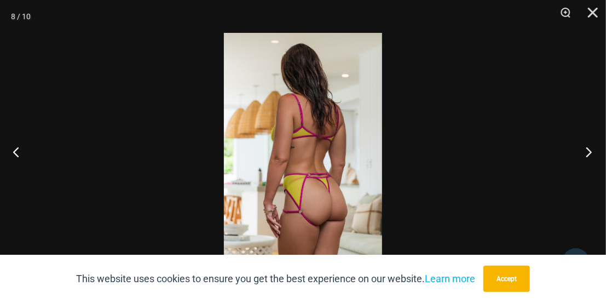
click at [591, 141] on button "Next" at bounding box center [585, 151] width 41 height 55
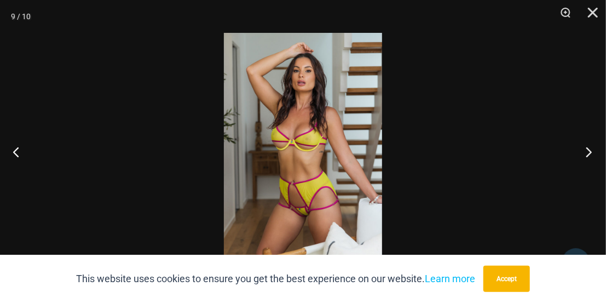
click at [596, 146] on button "Next" at bounding box center [585, 151] width 41 height 55
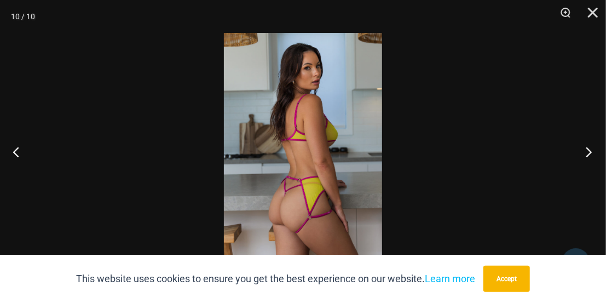
click at [583, 152] on button "Next" at bounding box center [585, 151] width 41 height 55
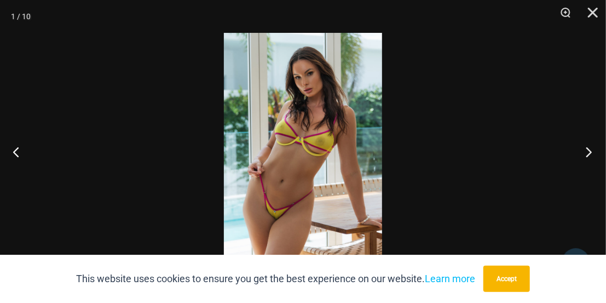
click at [568, 162] on button "Next" at bounding box center [585, 151] width 41 height 55
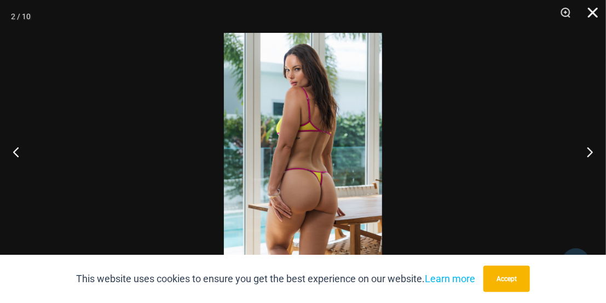
click at [593, 11] on button "Close" at bounding box center [588, 16] width 27 height 33
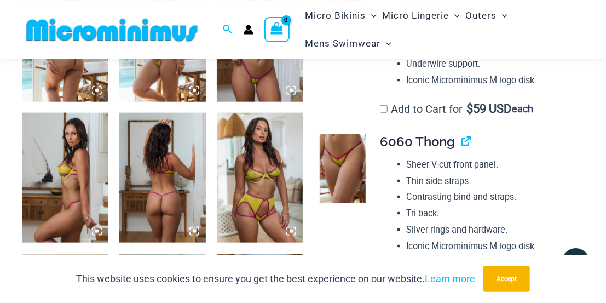
scroll to position [560, 0]
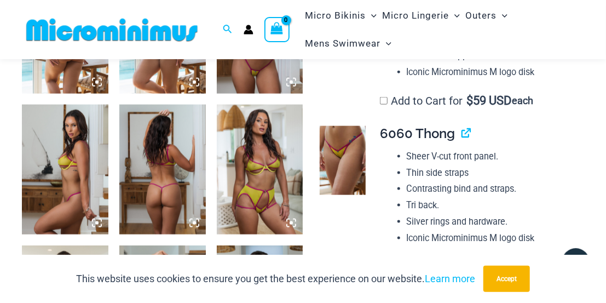
click at [339, 143] on img at bounding box center [343, 160] width 46 height 69
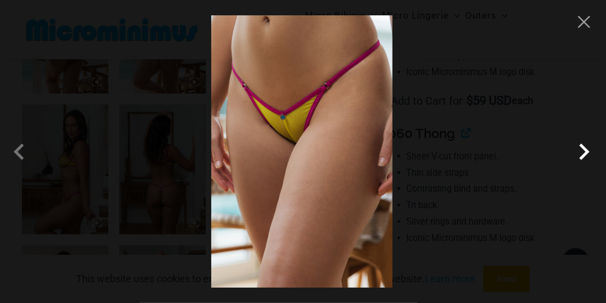
click at [583, 146] on span at bounding box center [583, 151] width 33 height 33
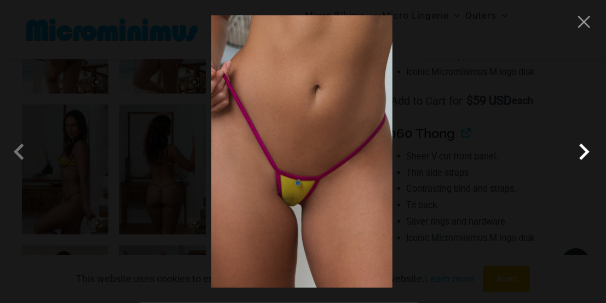
click at [583, 146] on span at bounding box center [583, 151] width 33 height 33
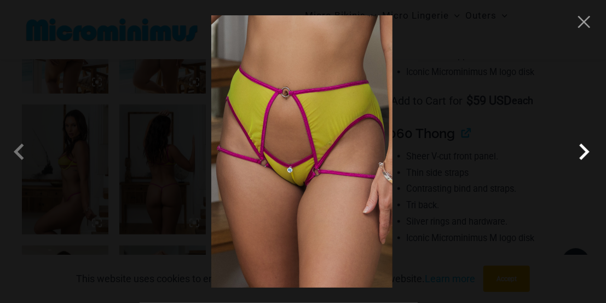
click at [583, 146] on span at bounding box center [583, 151] width 33 height 33
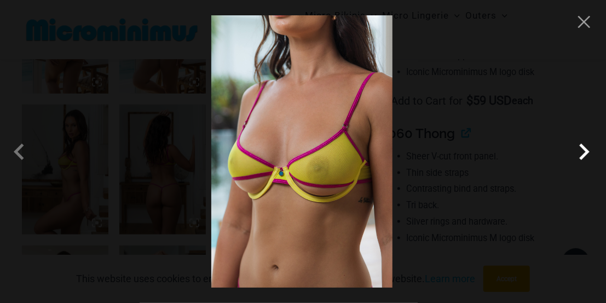
click at [583, 146] on span at bounding box center [583, 151] width 33 height 33
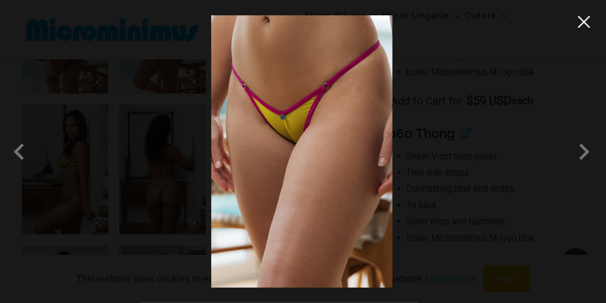
click at [589, 25] on button "Close" at bounding box center [584, 22] width 16 height 16
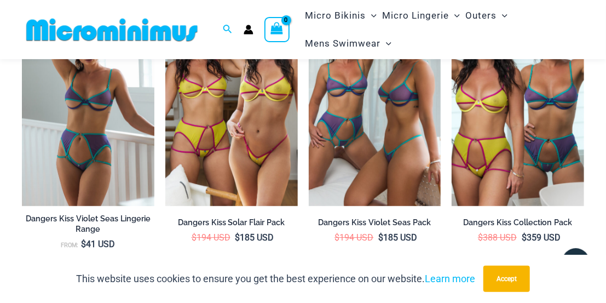
scroll to position [1698, 0]
